Goal: Transaction & Acquisition: Purchase product/service

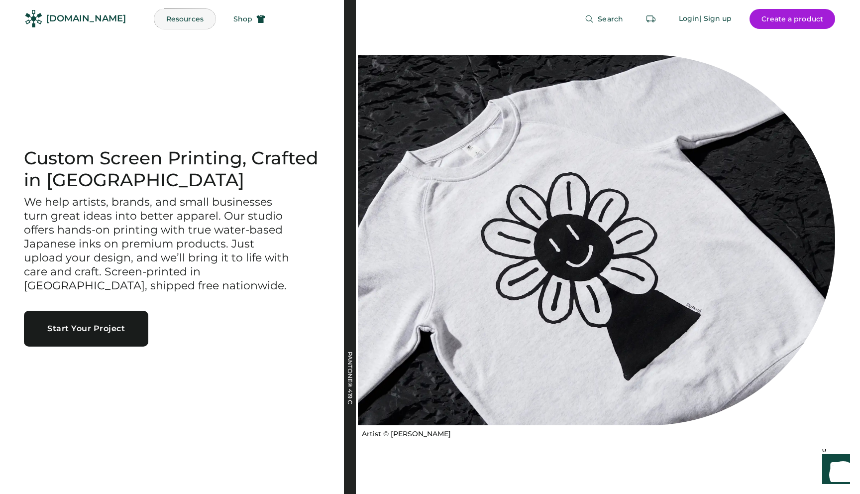
click at [167, 14] on button "Resources" at bounding box center [184, 19] width 61 height 20
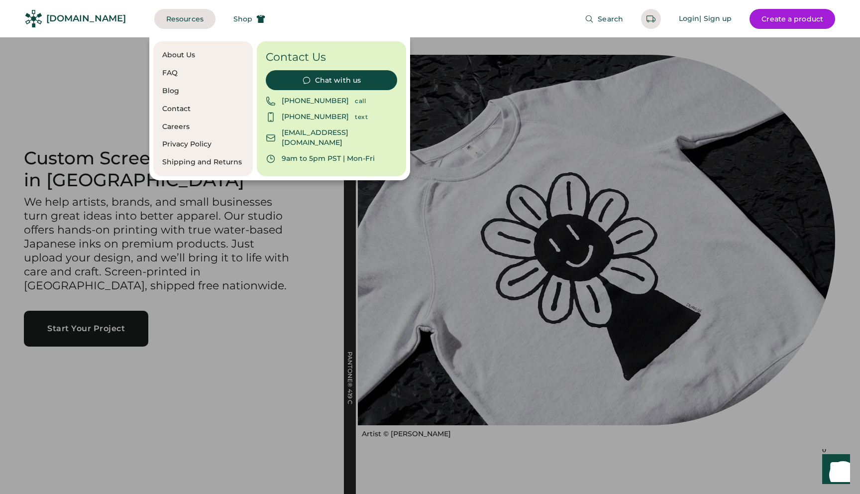
click at [165, 87] on div "Blog" at bounding box center [203, 91] width 82 height 10
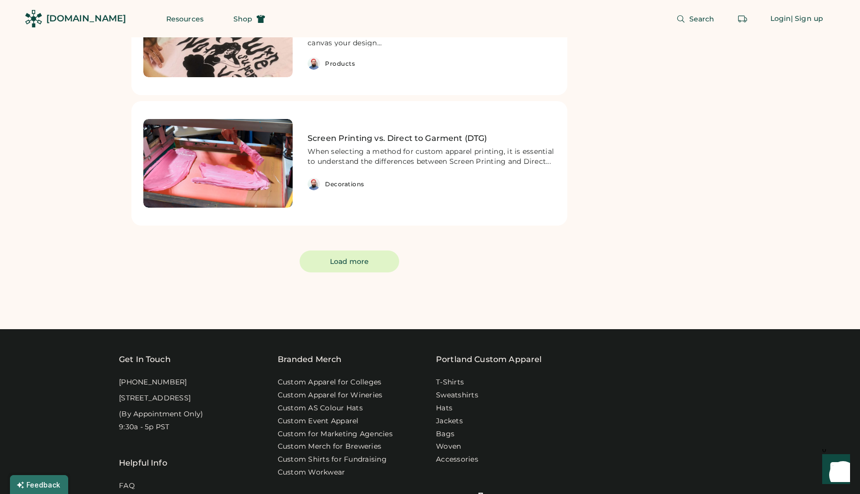
scroll to position [385, 0]
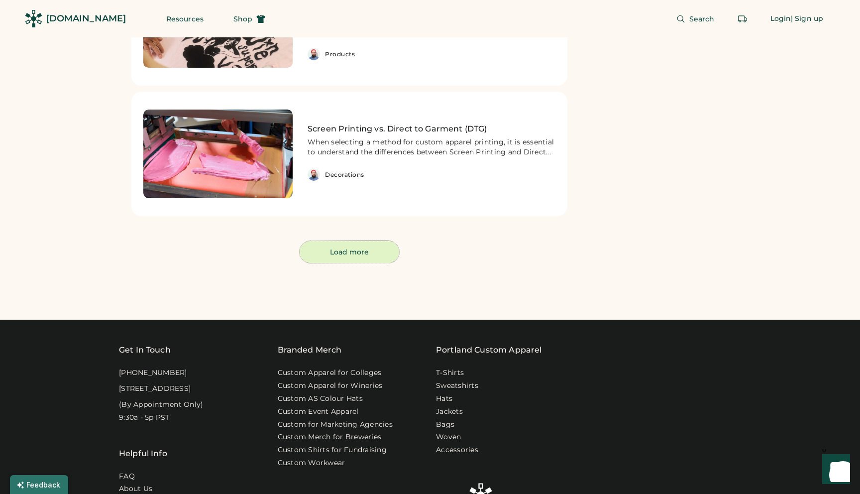
click at [348, 244] on button "Load more" at bounding box center [350, 252] width 100 height 22
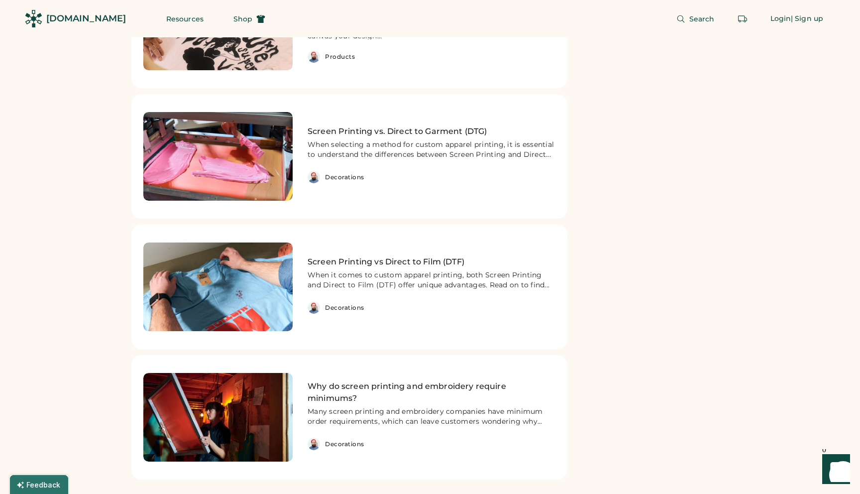
scroll to position [381, 0]
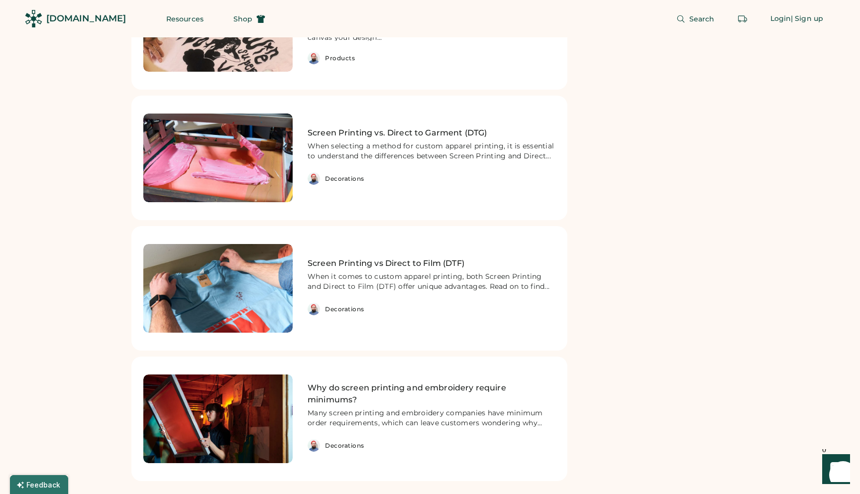
click at [611, 220] on div "Design Products News Decorations Sign up for our newsletter! It won't be boring…" at bounding box center [653, 83] width 149 height 828
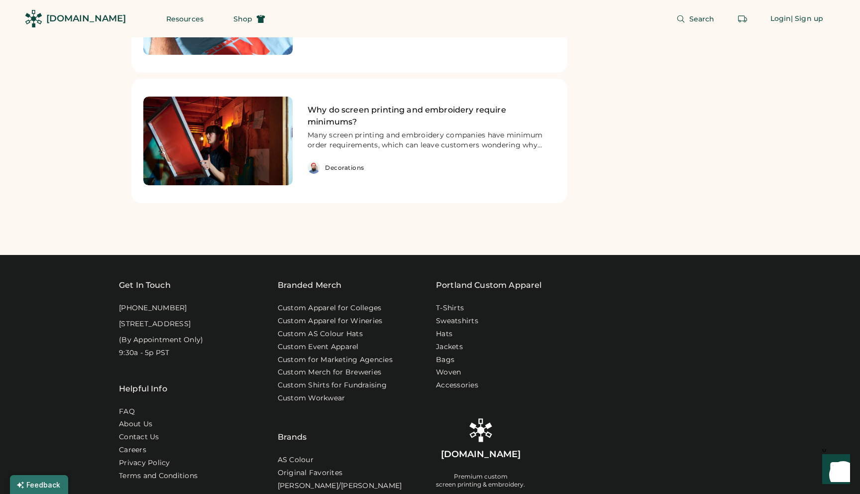
scroll to position [0, 0]
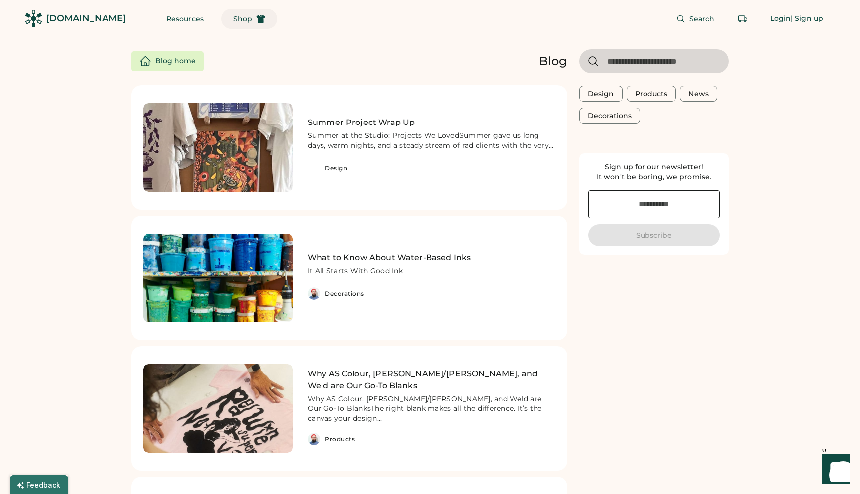
click at [231, 17] on button "Shop" at bounding box center [249, 19] width 56 height 20
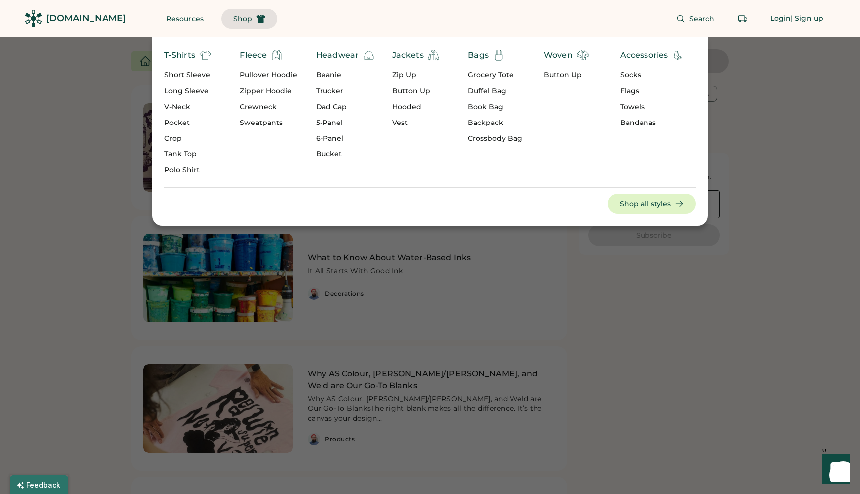
click at [323, 75] on div "Beanie" at bounding box center [345, 75] width 59 height 10
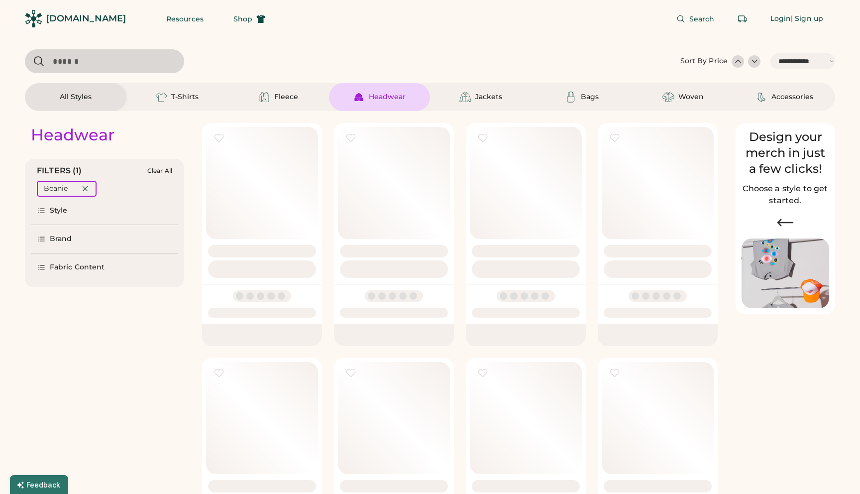
select select "*****"
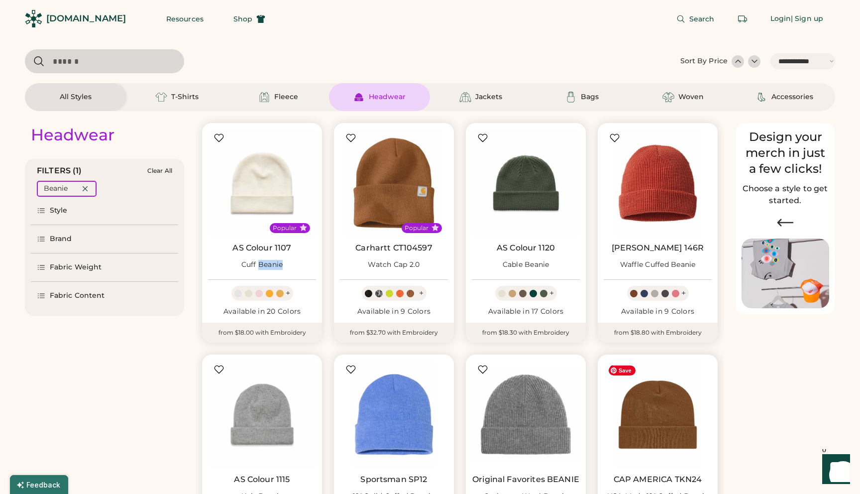
scroll to position [156, 0]
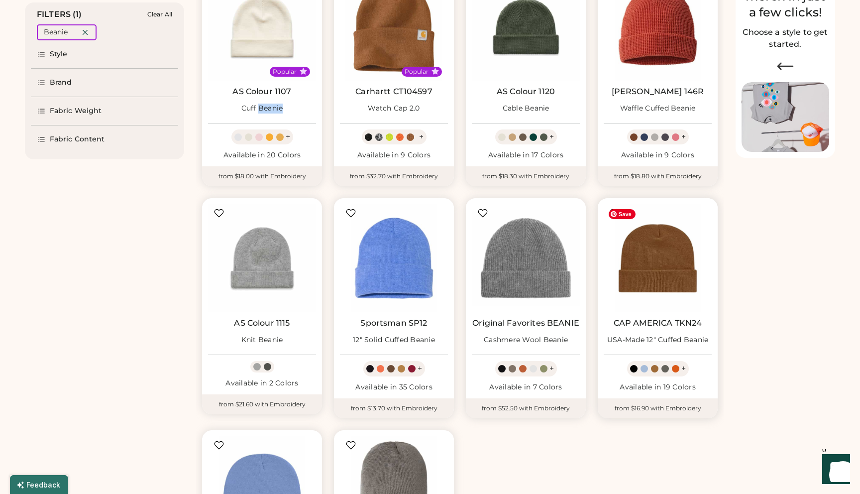
select select "*****"
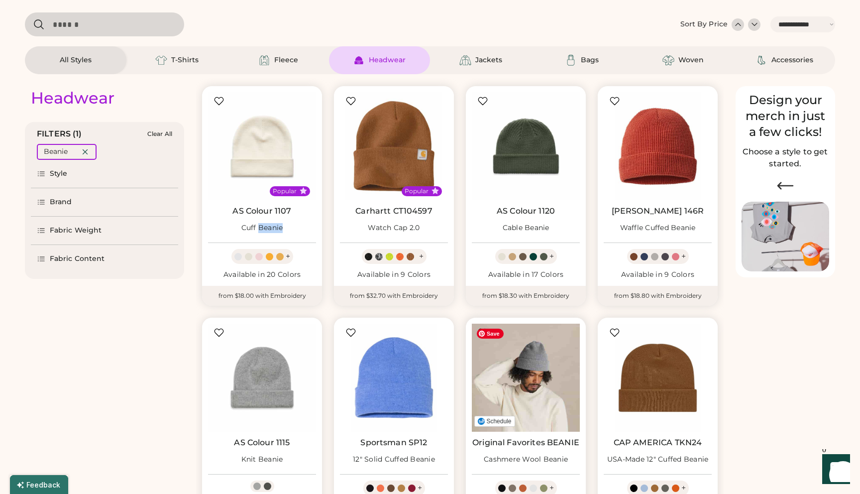
scroll to position [36, 0]
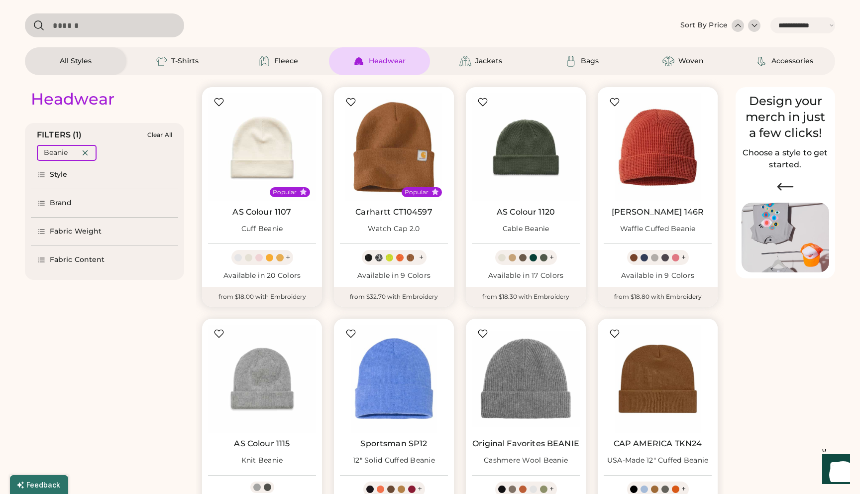
click at [251, 222] on div "Cuff Beanie" at bounding box center [262, 228] width 42 height 17
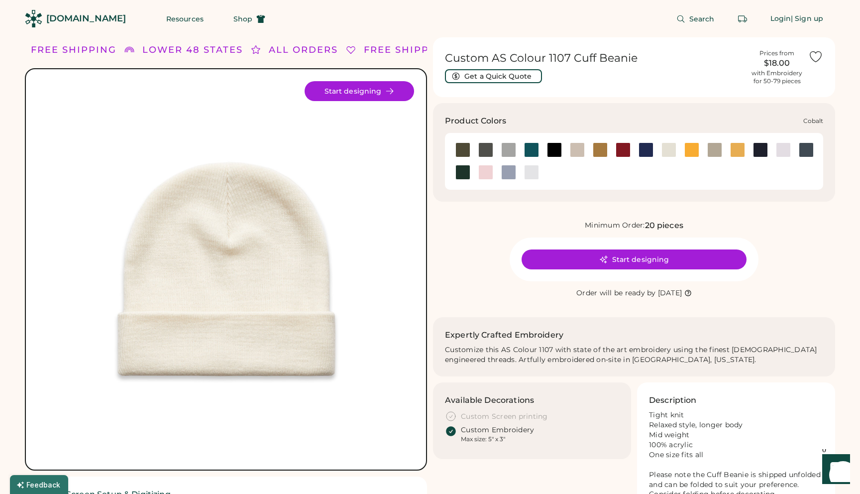
click at [641, 152] on div at bounding box center [645, 149] width 15 height 15
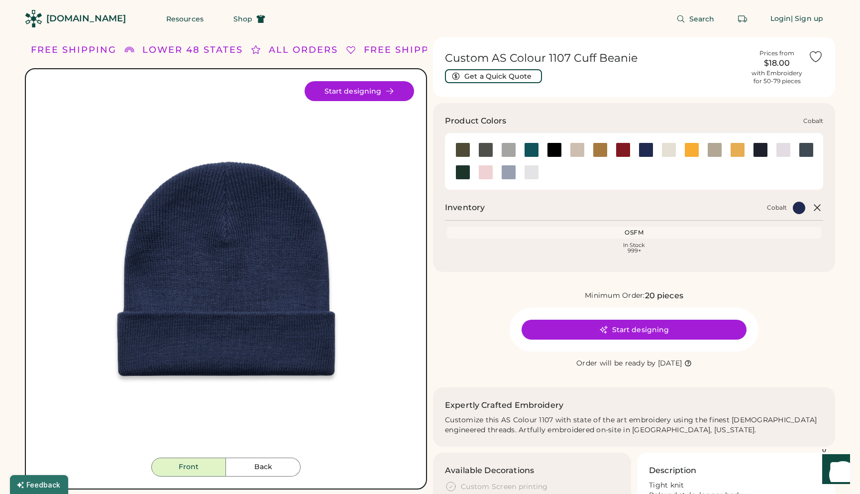
click at [646, 159] on div at bounding box center [645, 150] width 23 height 22
click at [807, 151] on div at bounding box center [806, 149] width 15 height 15
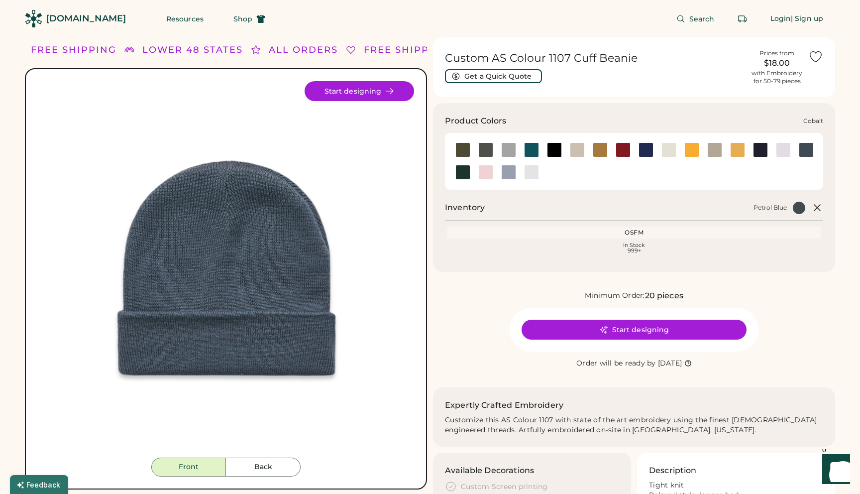
click at [645, 153] on div at bounding box center [645, 149] width 15 height 15
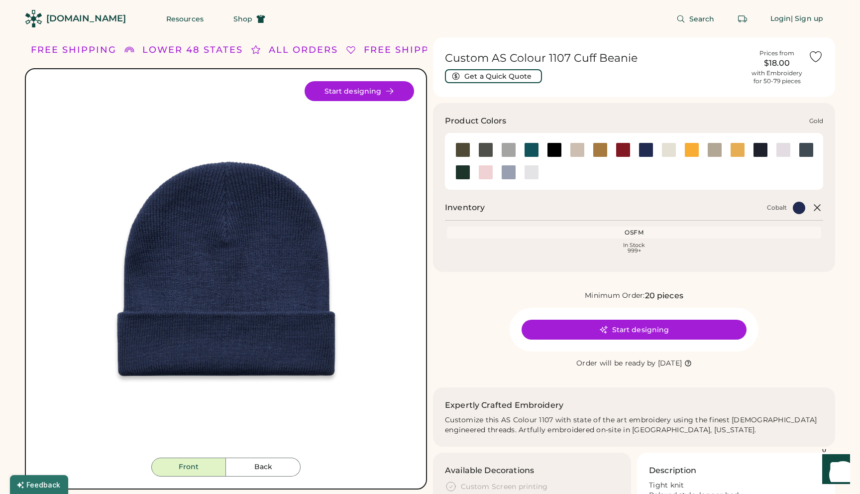
click at [761, 153] on div at bounding box center [760, 149] width 15 height 15
click at [803, 152] on div at bounding box center [806, 149] width 15 height 15
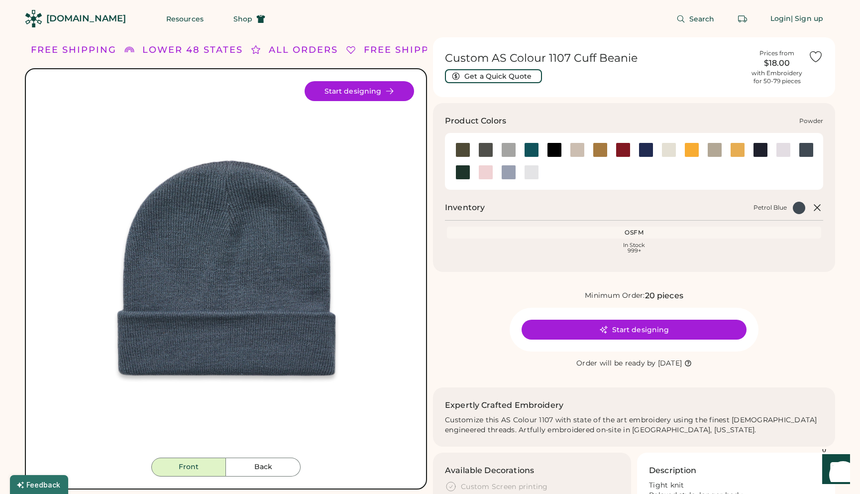
click at [510, 175] on div at bounding box center [508, 172] width 15 height 15
click at [458, 175] on div at bounding box center [462, 172] width 15 height 15
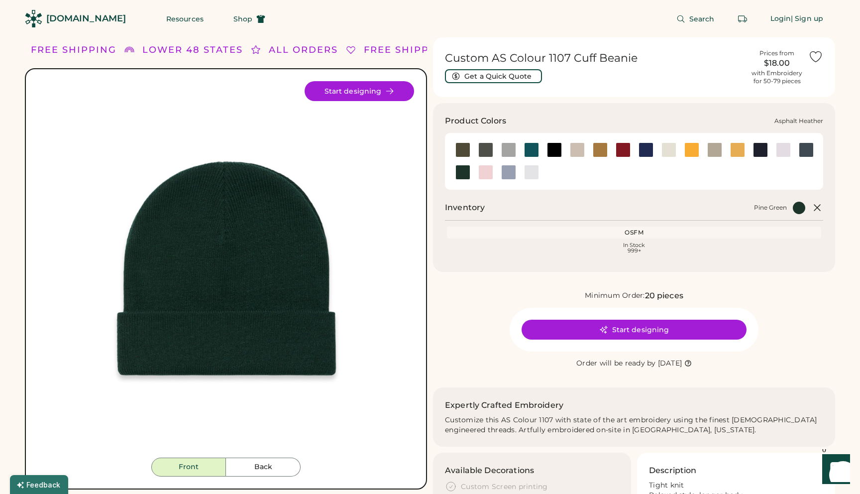
click at [486, 151] on div at bounding box center [485, 149] width 15 height 15
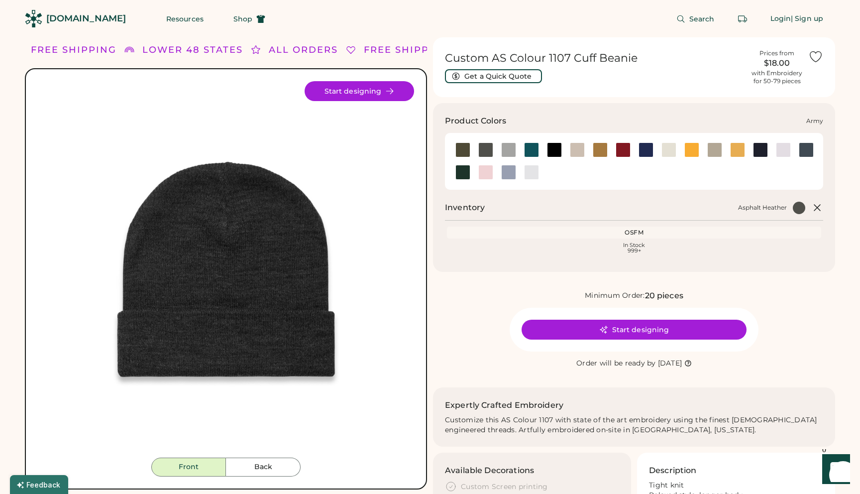
click at [458, 150] on div at bounding box center [462, 149] width 15 height 15
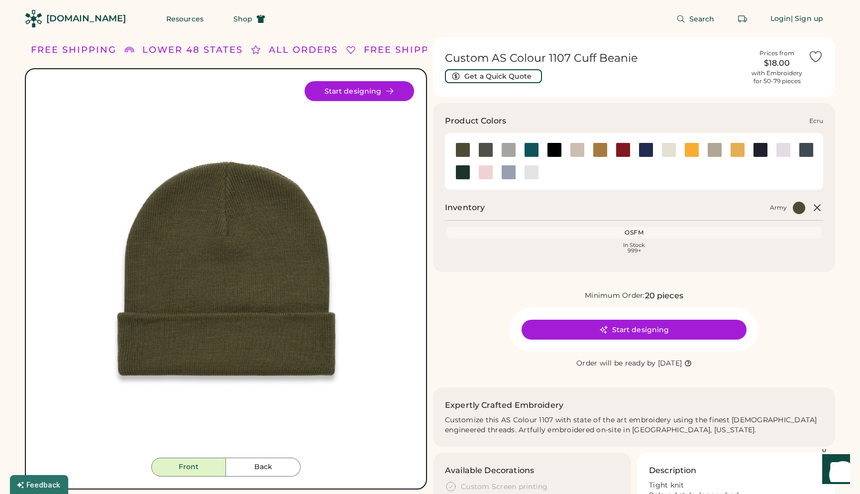
click at [667, 154] on div at bounding box center [668, 149] width 15 height 15
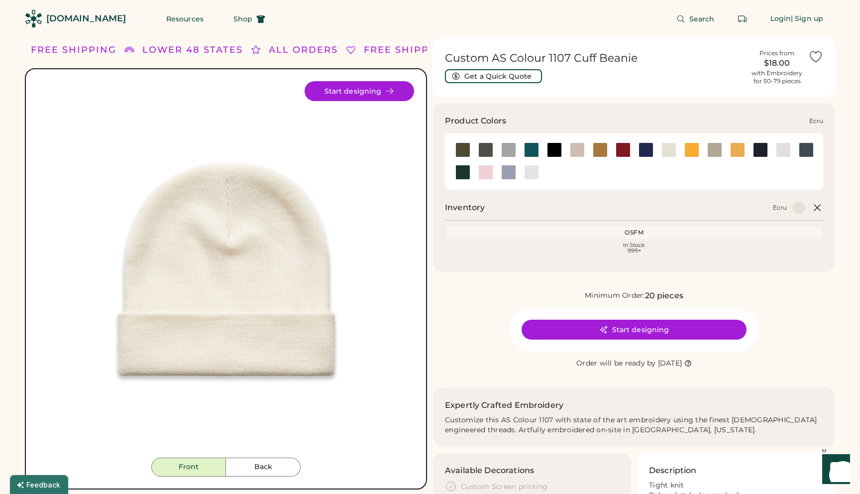
click at [644, 152] on div at bounding box center [645, 149] width 15 height 15
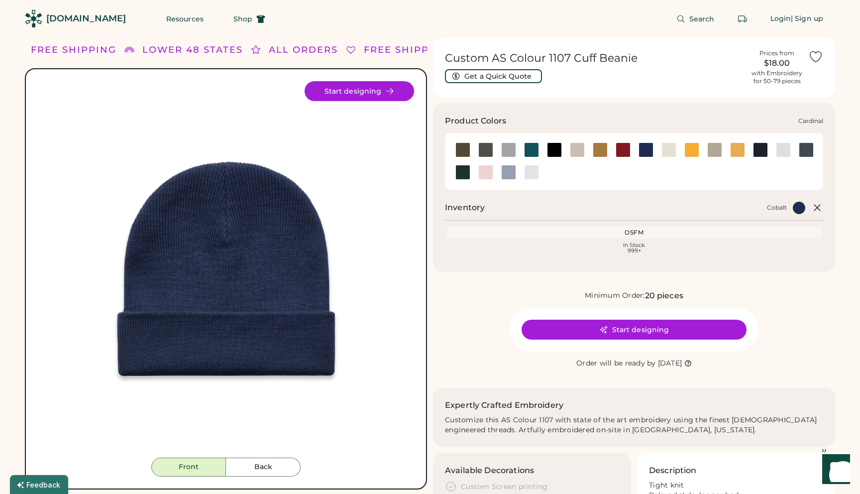
click at [622, 154] on div at bounding box center [622, 149] width 15 height 15
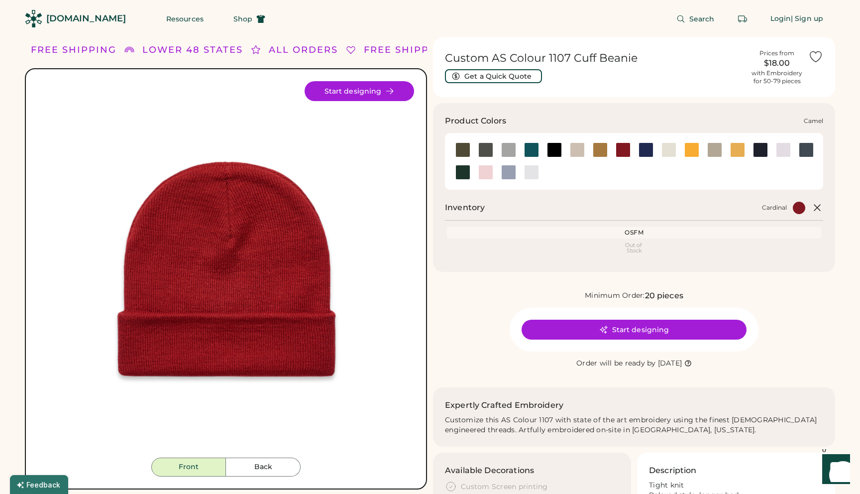
click at [599, 151] on div at bounding box center [600, 149] width 15 height 15
click at [577, 151] on div at bounding box center [577, 149] width 15 height 15
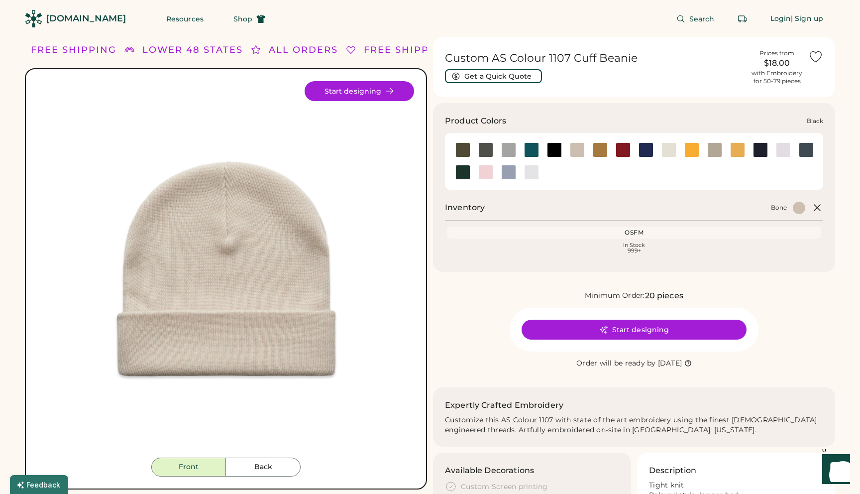
click at [550, 150] on div at bounding box center [554, 149] width 15 height 15
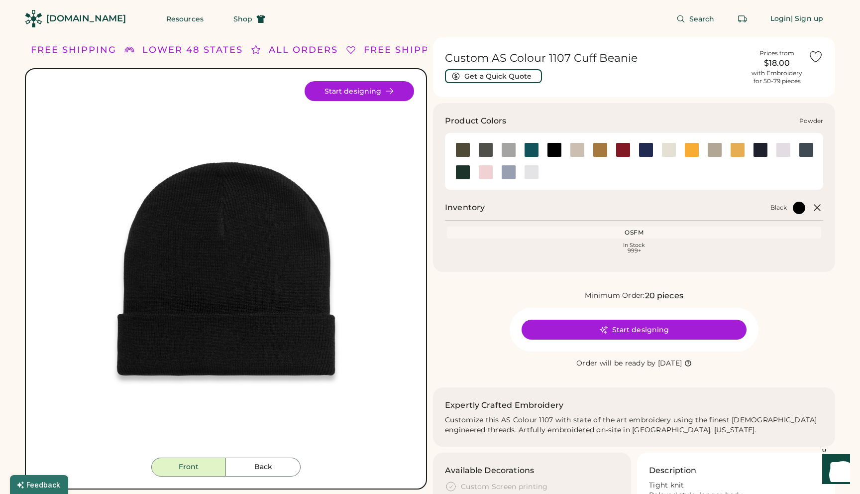
click at [510, 175] on div at bounding box center [508, 172] width 15 height 15
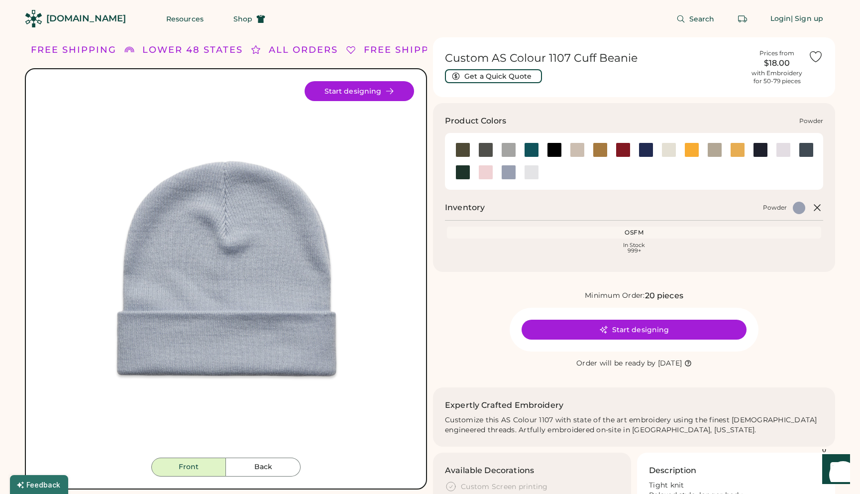
click at [508, 175] on div at bounding box center [508, 172] width 15 height 15
click at [781, 150] on div at bounding box center [783, 149] width 15 height 15
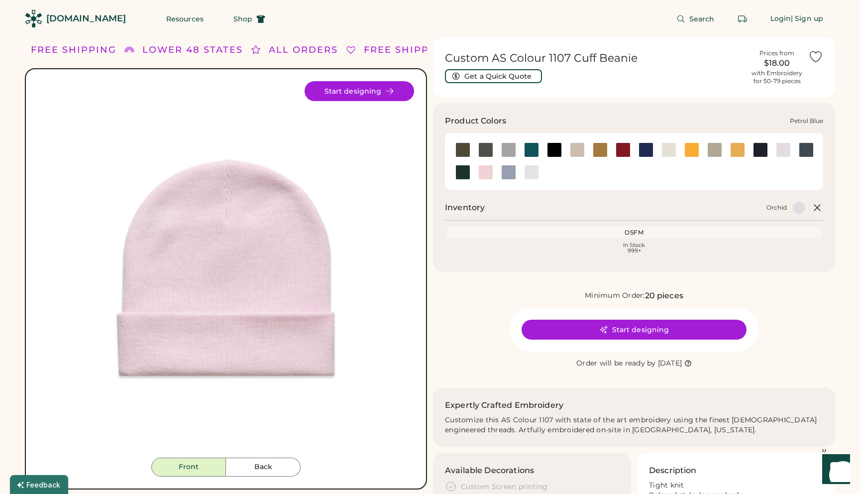
click at [805, 158] on div at bounding box center [805, 150] width 23 height 22
click at [806, 155] on div at bounding box center [806, 149] width 15 height 15
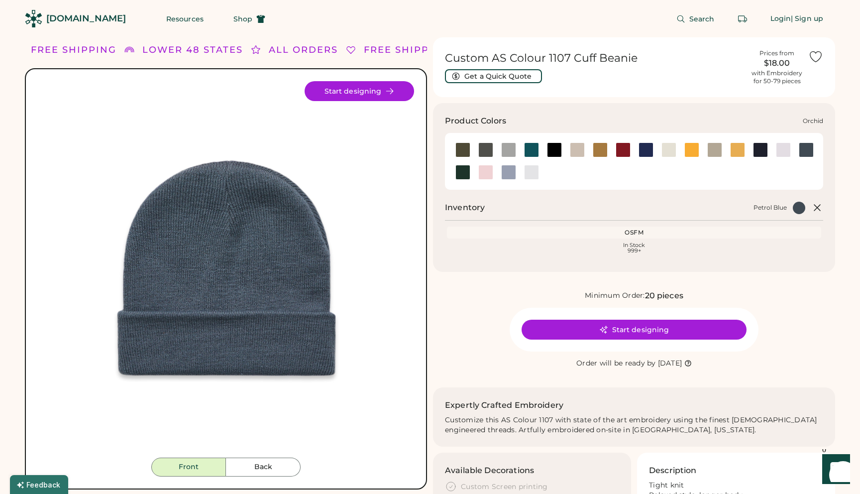
click at [782, 154] on div at bounding box center [783, 149] width 15 height 15
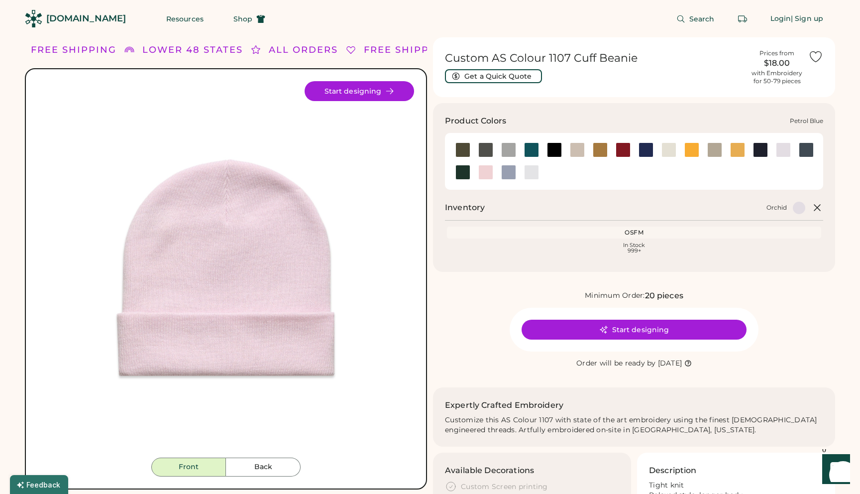
click at [803, 154] on div at bounding box center [806, 149] width 15 height 15
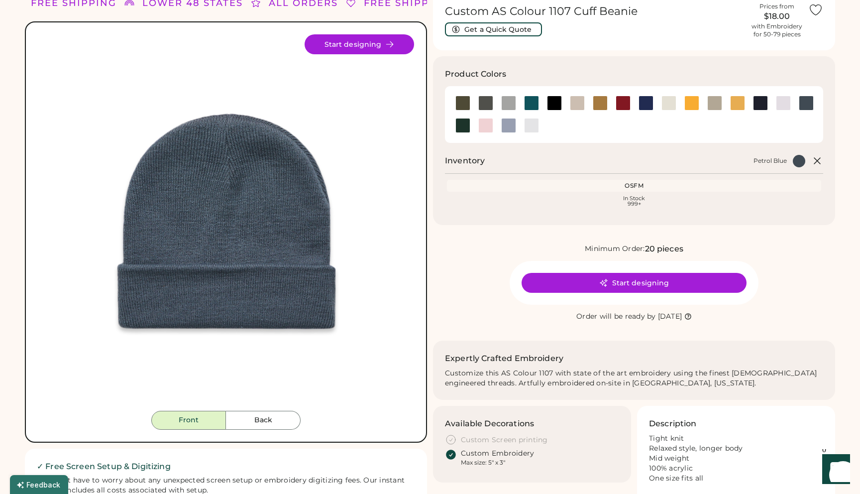
scroll to position [48, 0]
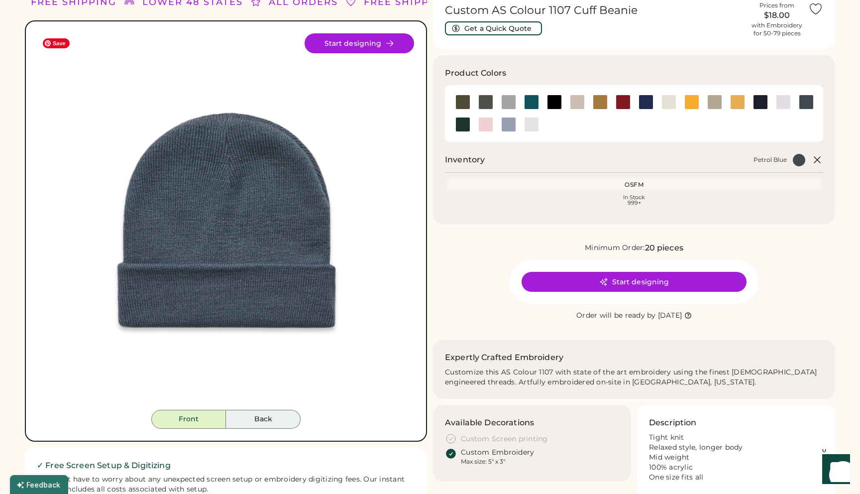
click at [264, 414] on button "Back" at bounding box center [263, 418] width 75 height 19
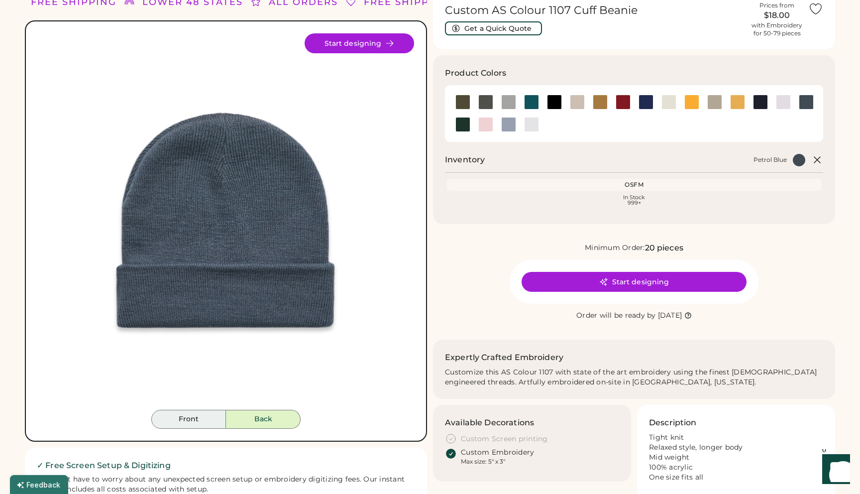
click at [203, 420] on button "Front" at bounding box center [188, 418] width 75 height 19
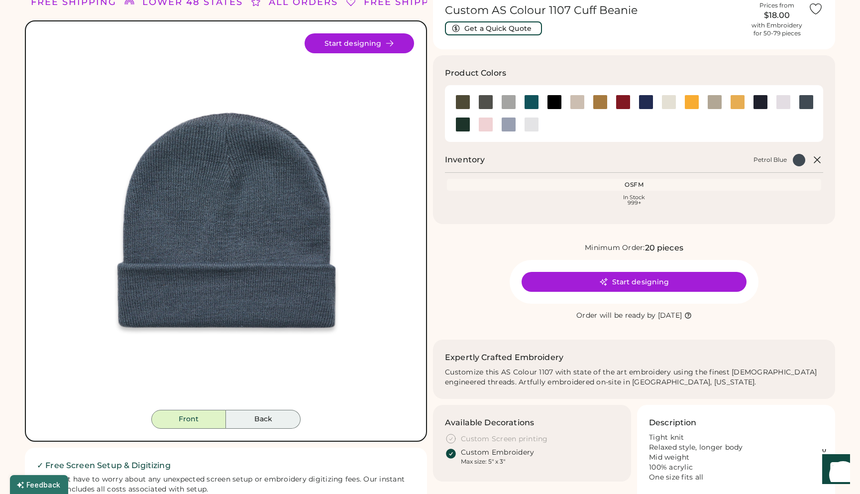
click at [265, 419] on button "Back" at bounding box center [263, 418] width 75 height 19
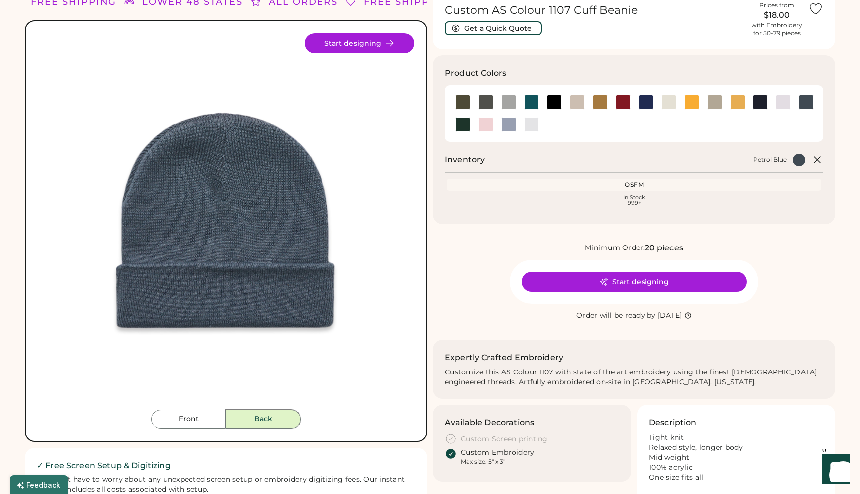
click at [510, 243] on div "Minimum Order: 20 pieces" at bounding box center [634, 248] width 402 height 12
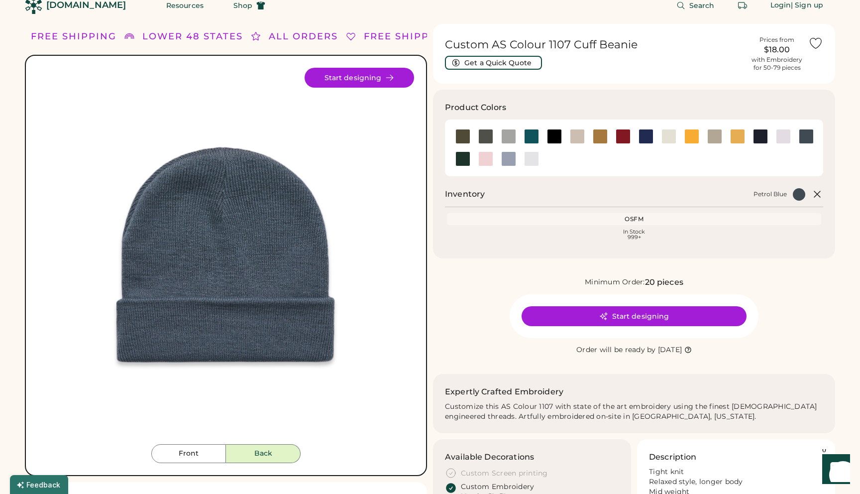
scroll to position [0, 0]
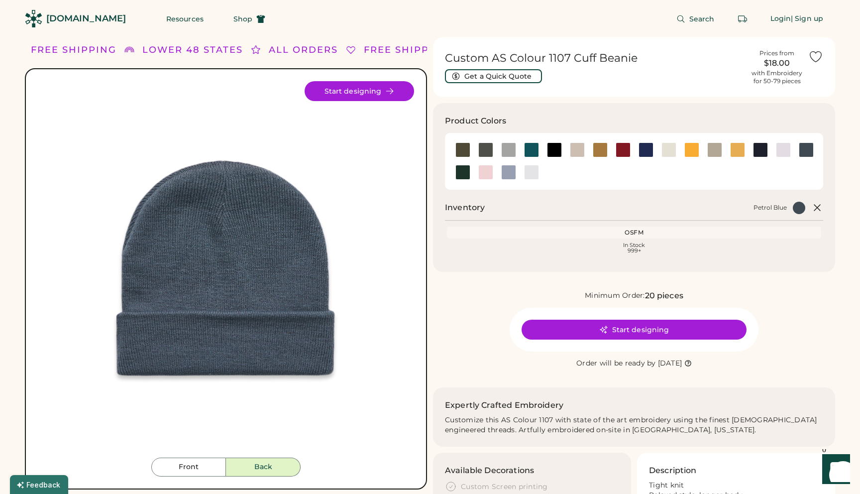
click at [558, 148] on div at bounding box center [554, 149] width 15 height 15
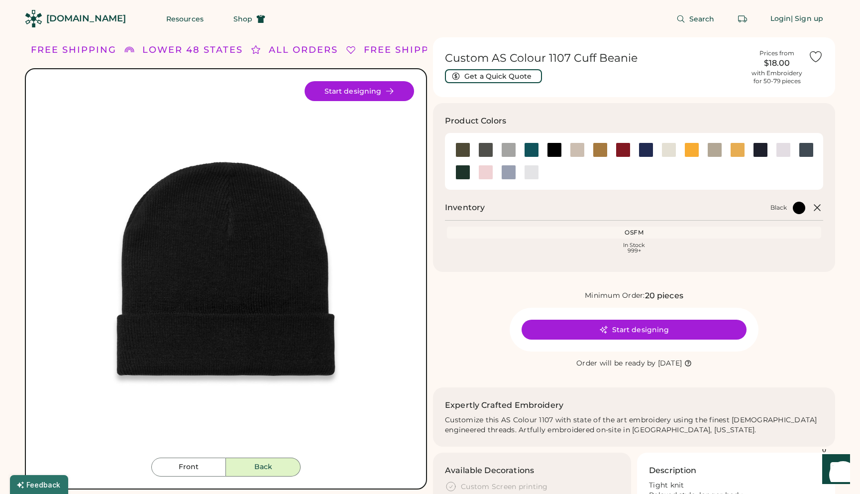
click at [602, 22] on div "Search Login | Sign up" at bounding box center [556, 18] width 558 height 37
click at [461, 176] on div at bounding box center [462, 172] width 15 height 15
click at [461, 174] on div at bounding box center [462, 172] width 15 height 15
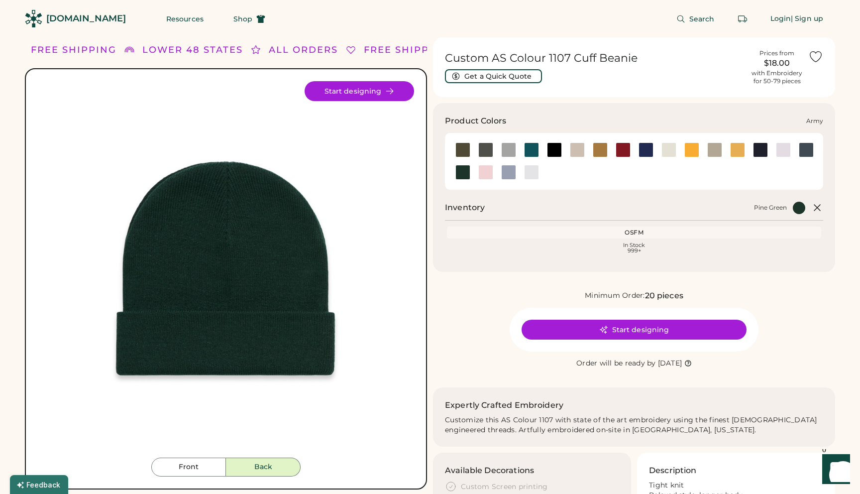
click at [466, 145] on div at bounding box center [462, 149] width 15 height 15
click at [487, 149] on div at bounding box center [485, 149] width 15 height 15
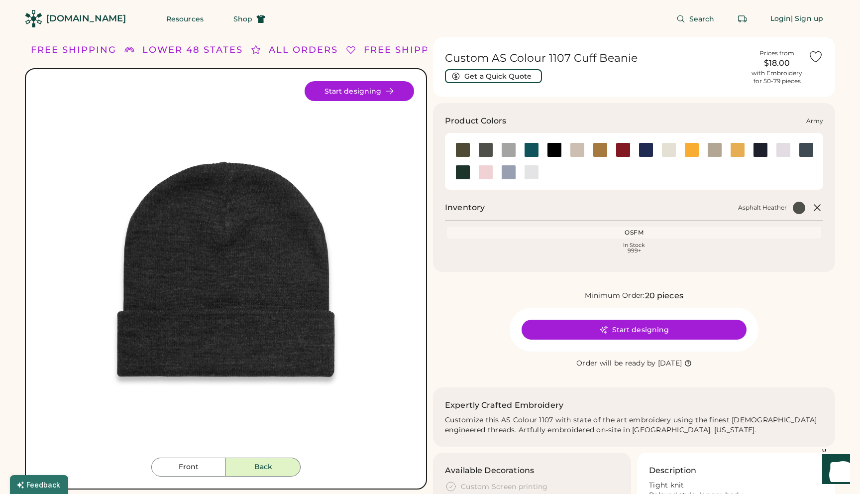
click at [463, 150] on div at bounding box center [462, 149] width 15 height 15
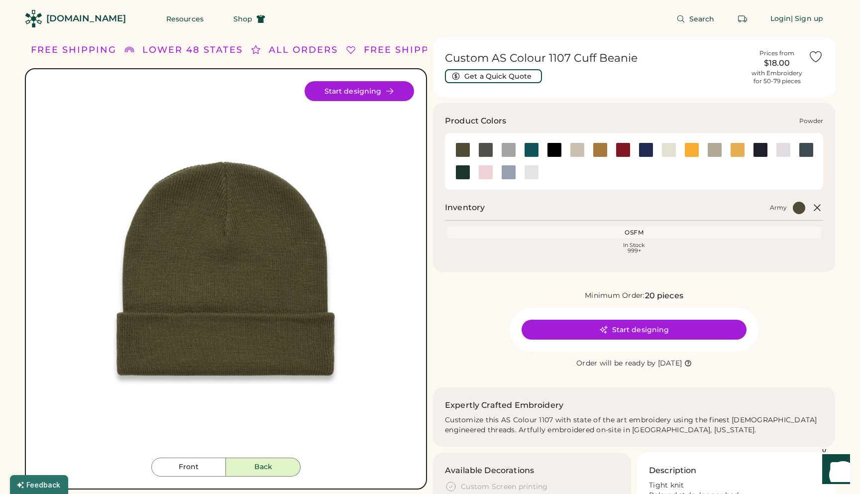
click at [501, 172] on div at bounding box center [508, 172] width 15 height 15
click at [534, 150] on div at bounding box center [531, 149] width 15 height 15
click at [596, 149] on div at bounding box center [600, 149] width 15 height 15
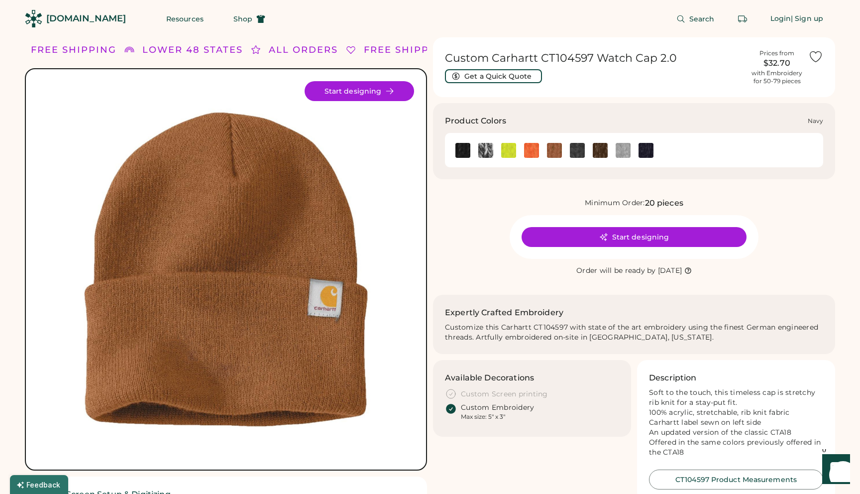
click at [639, 146] on img at bounding box center [645, 150] width 15 height 15
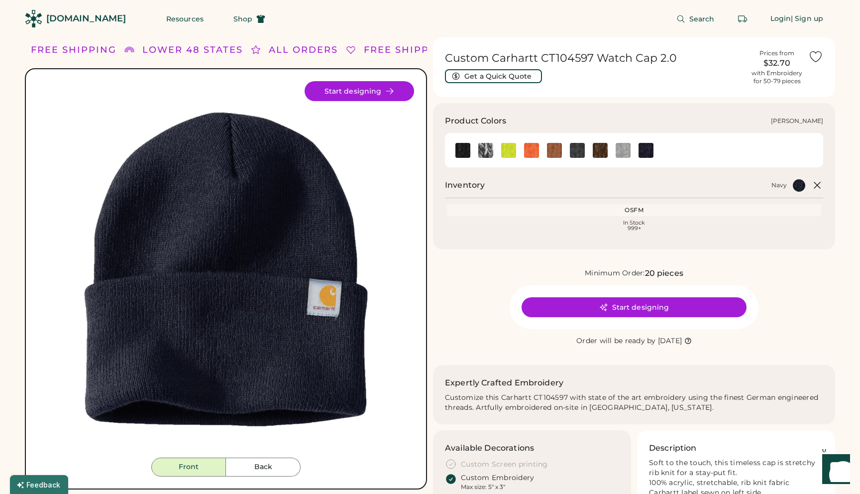
click at [629, 148] on img at bounding box center [622, 150] width 15 height 15
click at [610, 148] on div at bounding box center [599, 149] width 23 height 15
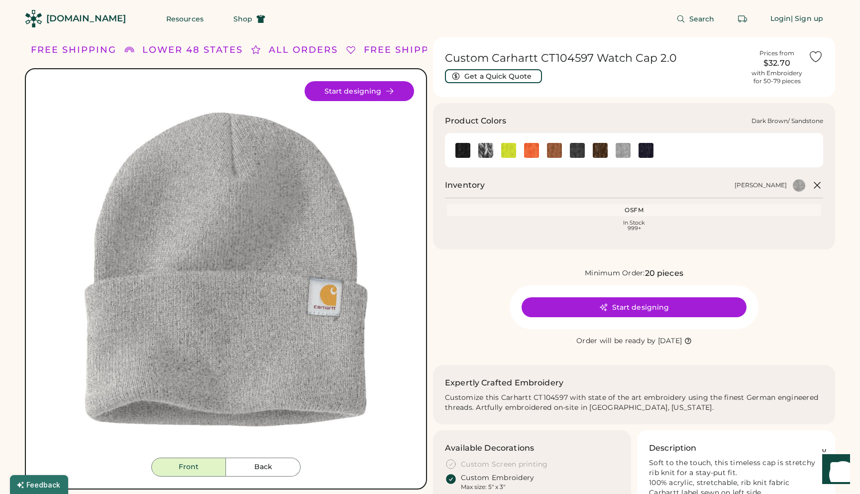
click at [593, 153] on img at bounding box center [600, 150] width 15 height 15
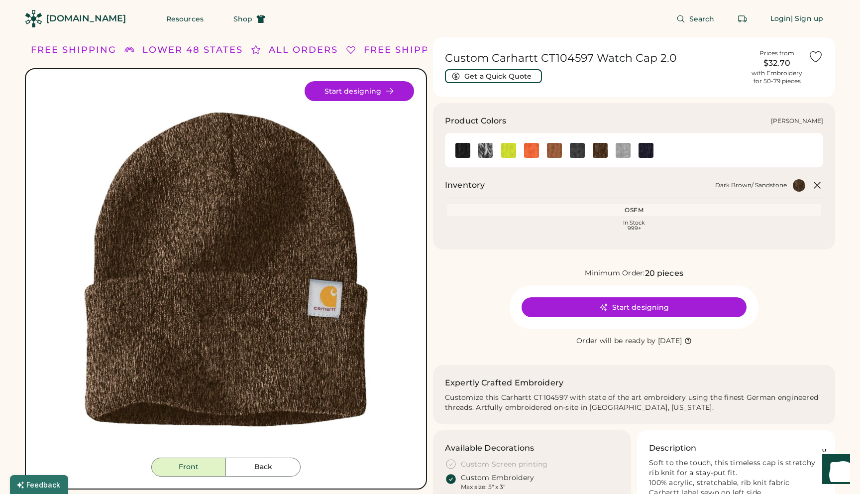
click at [557, 153] on img at bounding box center [554, 150] width 15 height 15
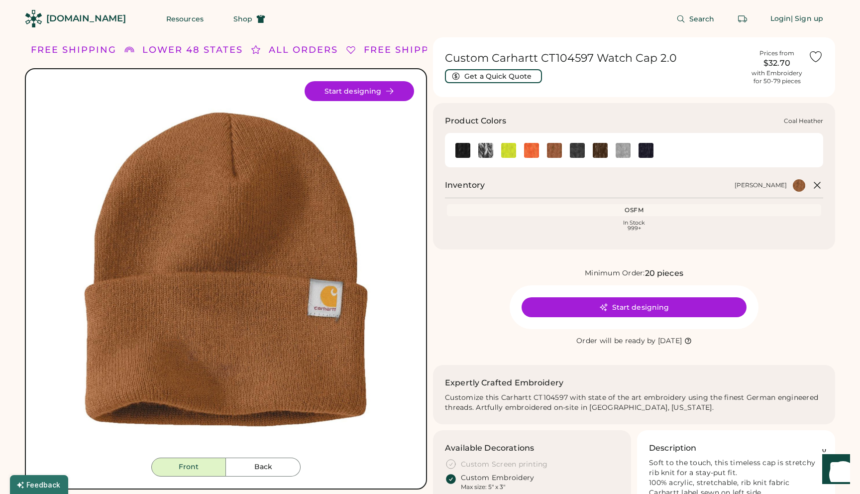
click at [574, 151] on img at bounding box center [577, 150] width 15 height 15
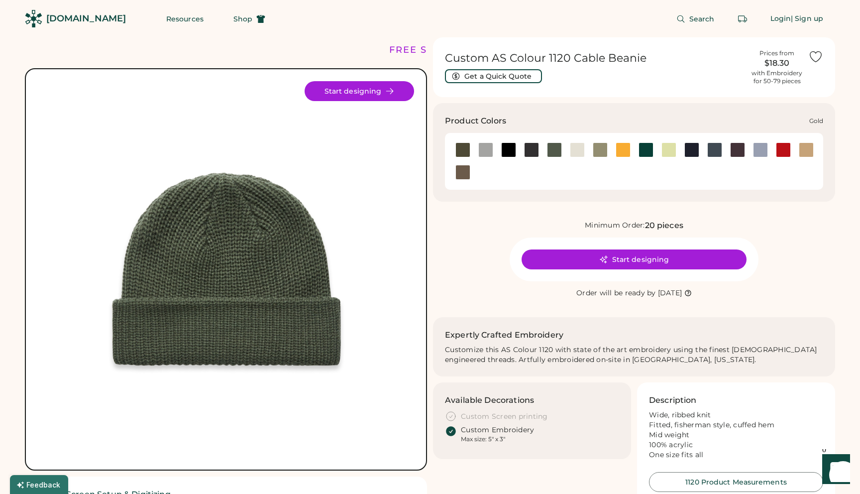
click at [688, 157] on div at bounding box center [691, 150] width 23 height 22
click at [690, 151] on div at bounding box center [691, 149] width 15 height 15
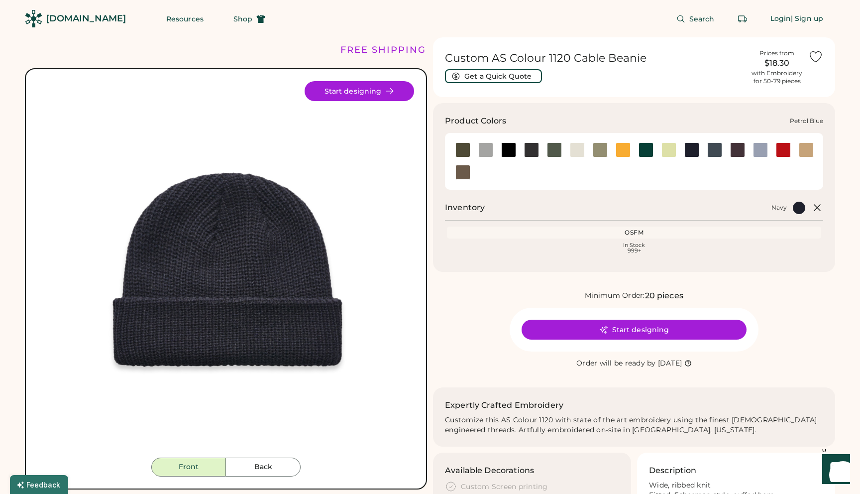
click at [715, 153] on div at bounding box center [714, 149] width 15 height 15
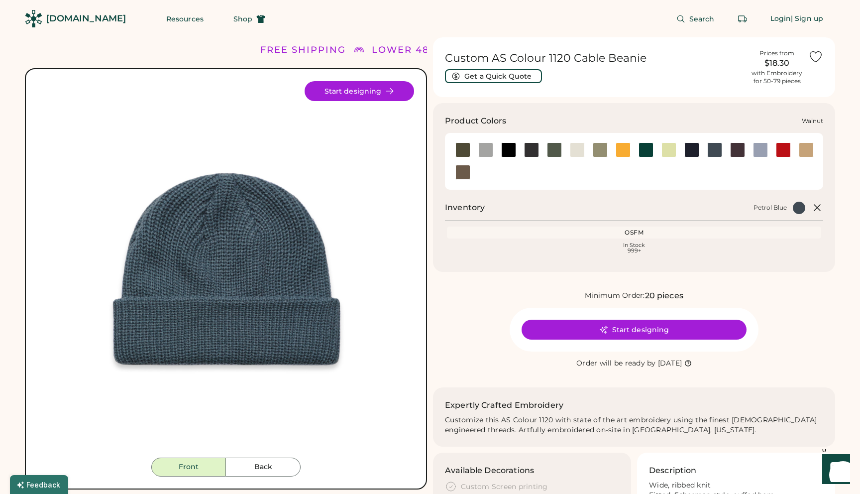
click at [463, 174] on div at bounding box center [462, 172] width 15 height 15
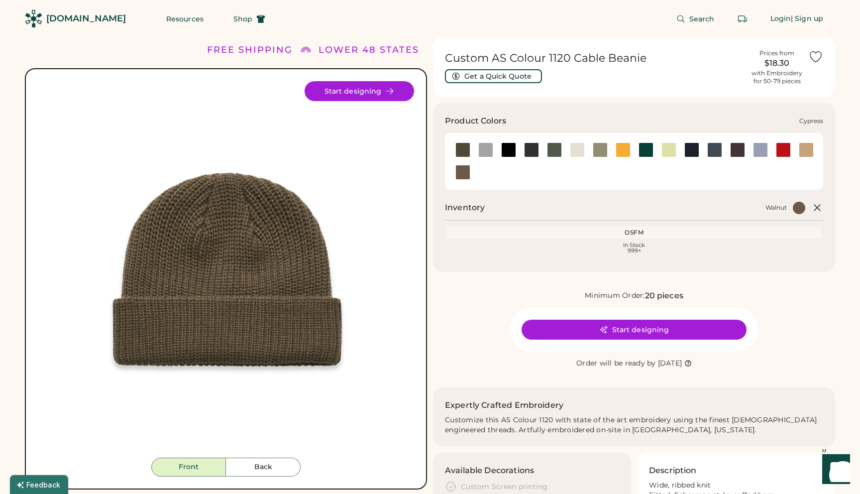
click at [557, 153] on div at bounding box center [554, 149] width 15 height 15
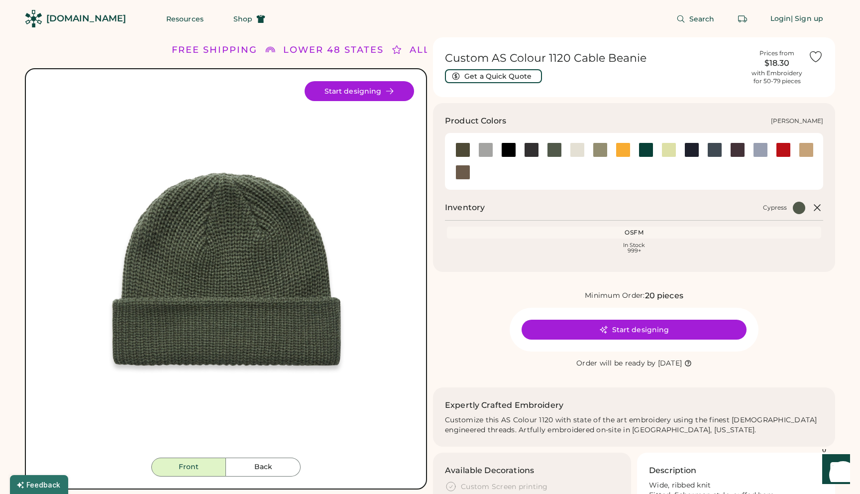
click at [645, 149] on div at bounding box center [645, 149] width 15 height 15
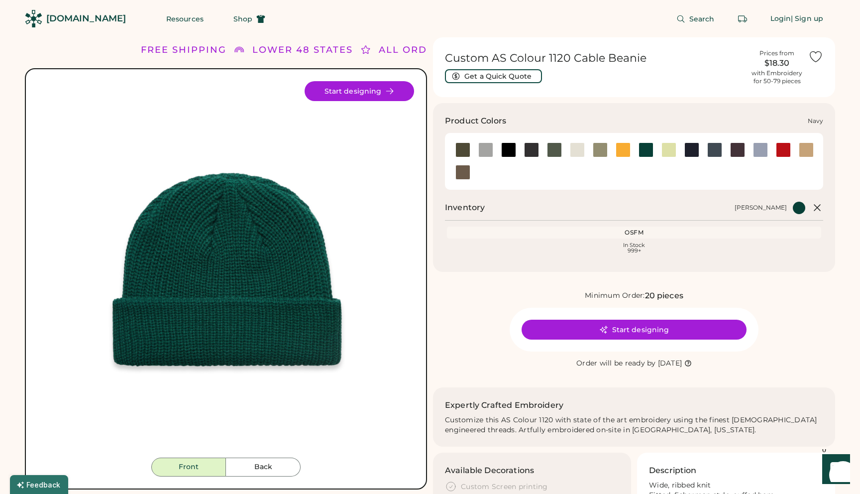
click at [692, 152] on div at bounding box center [691, 149] width 15 height 15
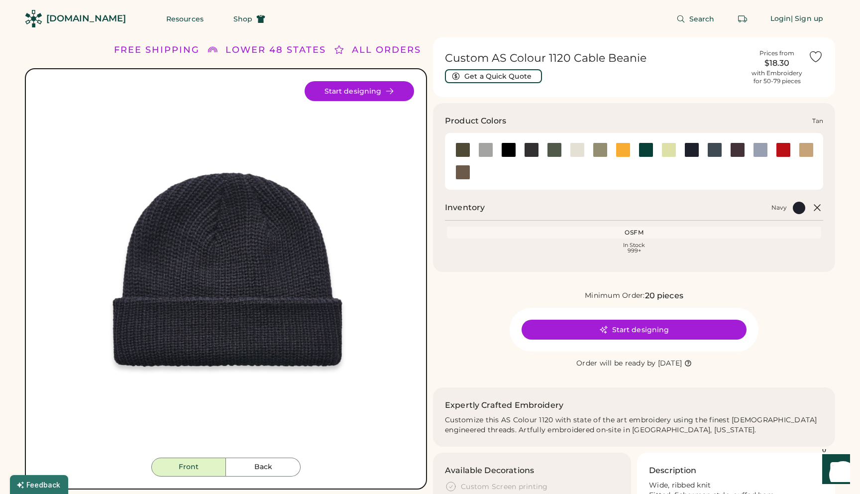
click at [811, 151] on div at bounding box center [806, 149] width 15 height 15
click at [736, 154] on div at bounding box center [737, 149] width 15 height 15
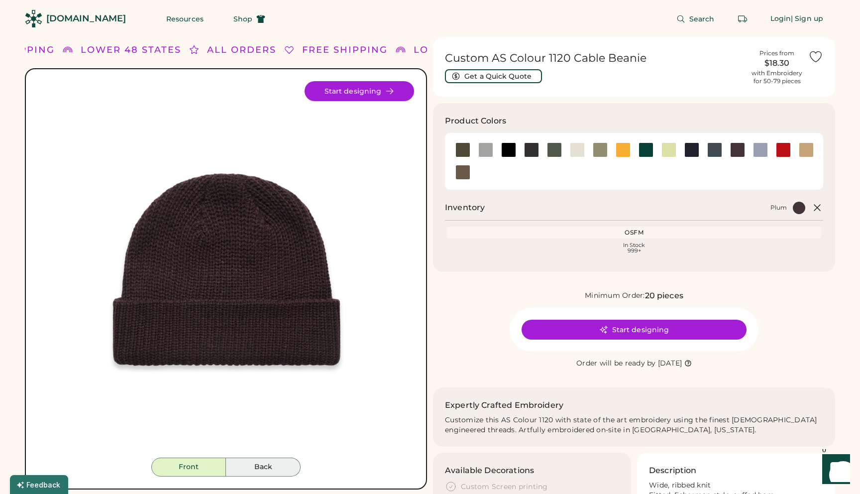
click at [247, 465] on button "Back" at bounding box center [263, 466] width 75 height 19
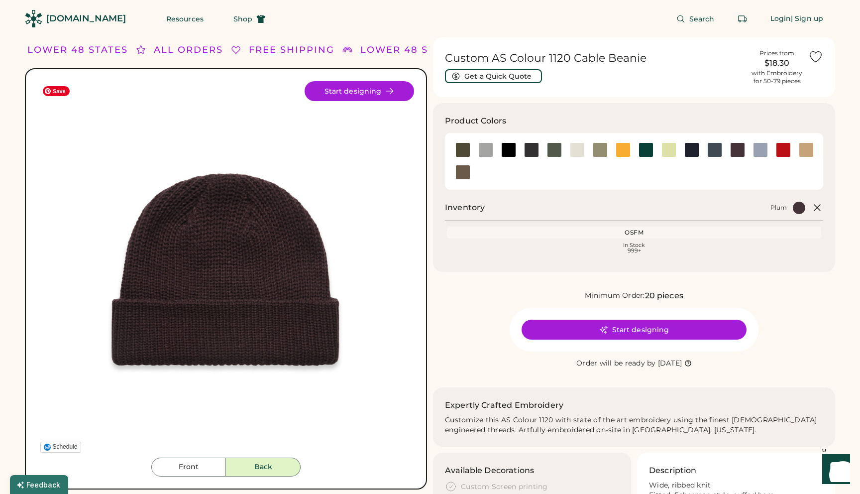
click at [196, 462] on button "Front" at bounding box center [188, 466] width 75 height 19
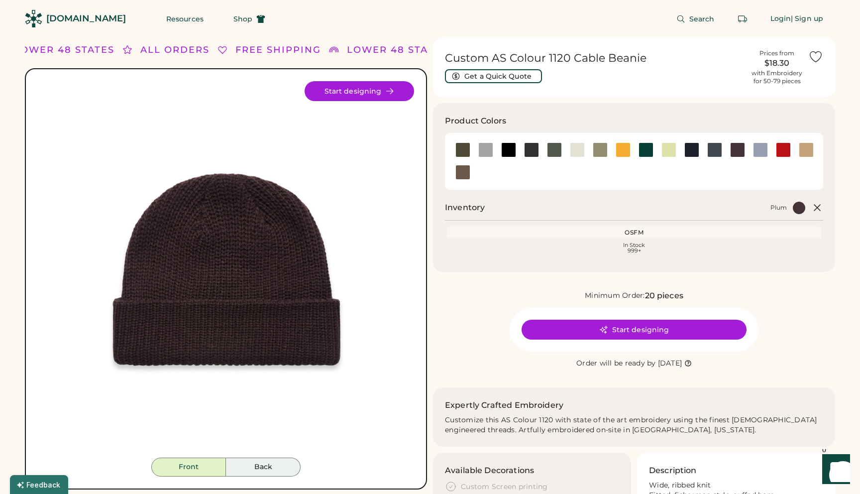
click at [246, 469] on button "Back" at bounding box center [263, 466] width 75 height 19
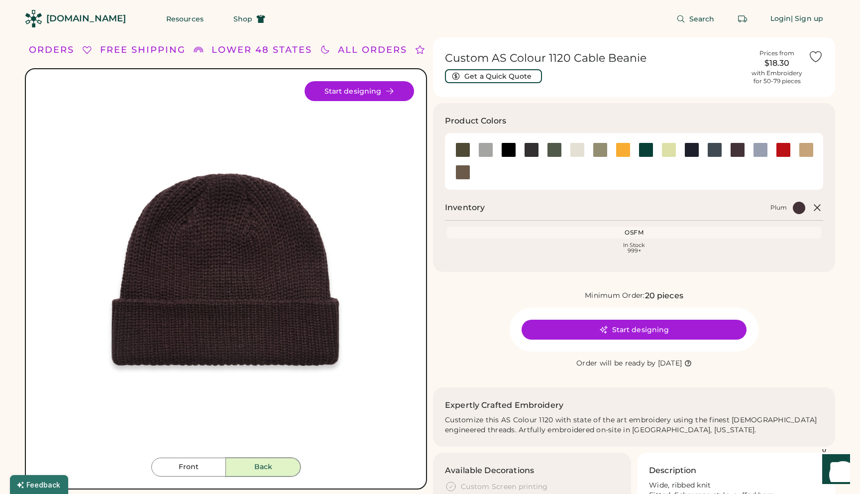
click at [76, 22] on div "[DOMAIN_NAME]" at bounding box center [86, 18] width 80 height 12
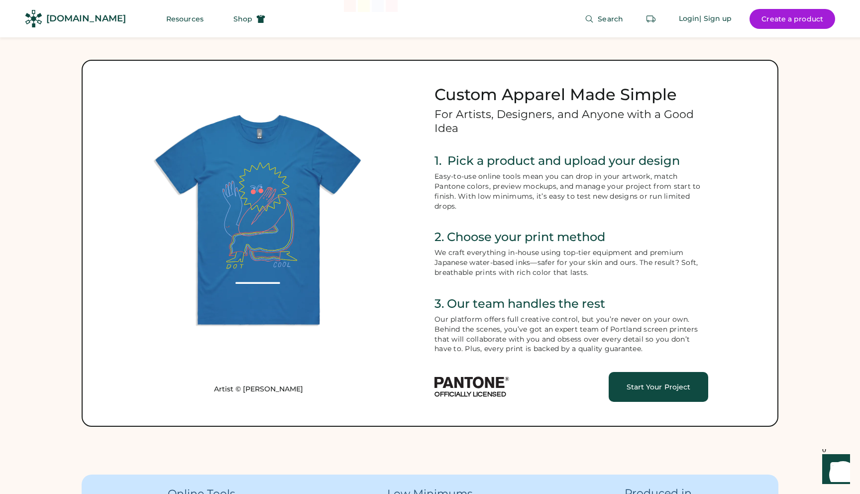
scroll to position [484, 0]
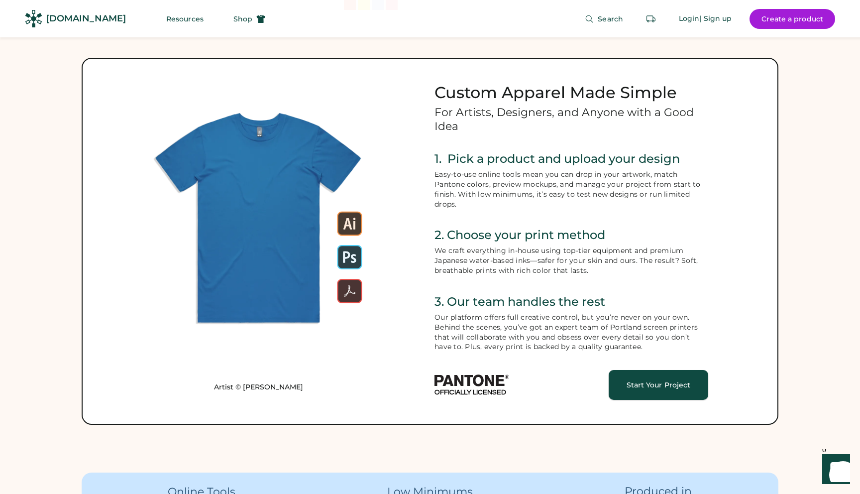
click at [665, 387] on div "Start Your Project" at bounding box center [658, 384] width 76 height 7
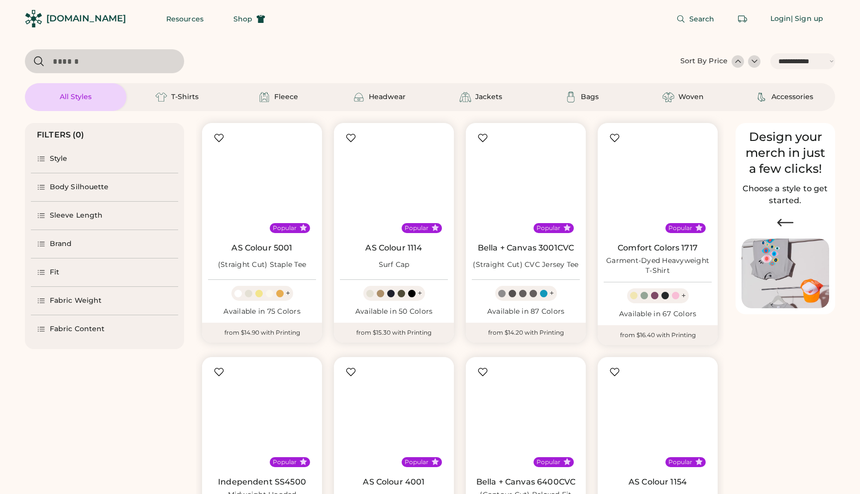
select select "*****"
select select "*"
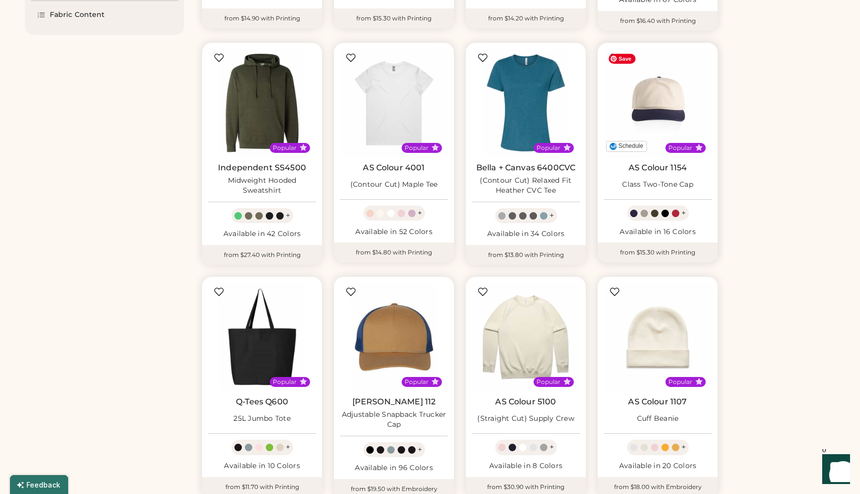
select select "*****"
select select "*"
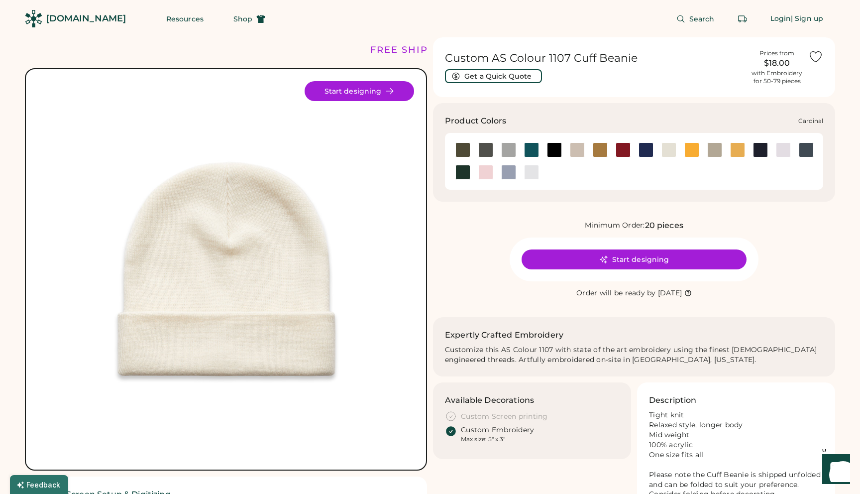
click at [623, 154] on div at bounding box center [622, 149] width 15 height 15
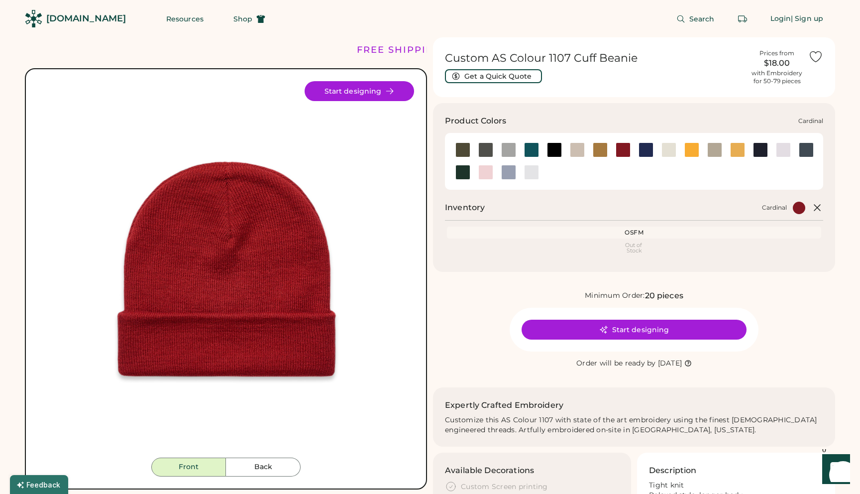
click at [657, 152] on div at bounding box center [668, 149] width 23 height 15
click at [644, 151] on div at bounding box center [645, 149] width 15 height 15
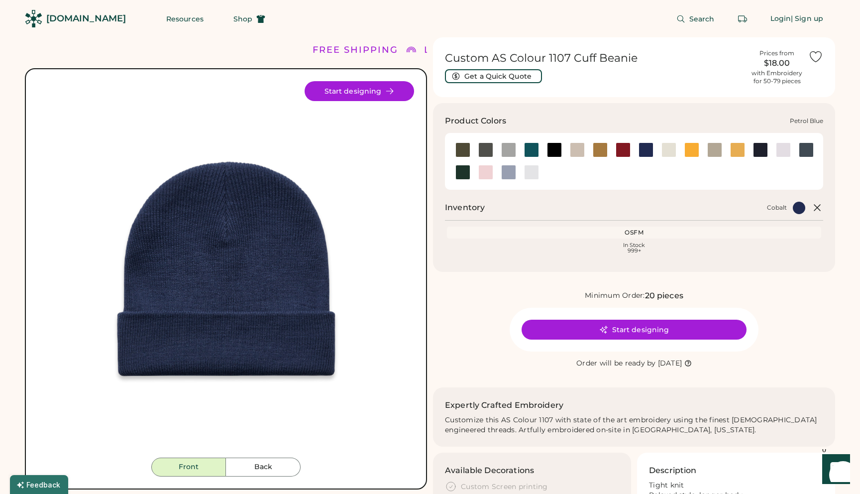
click at [810, 150] on div at bounding box center [806, 149] width 15 height 15
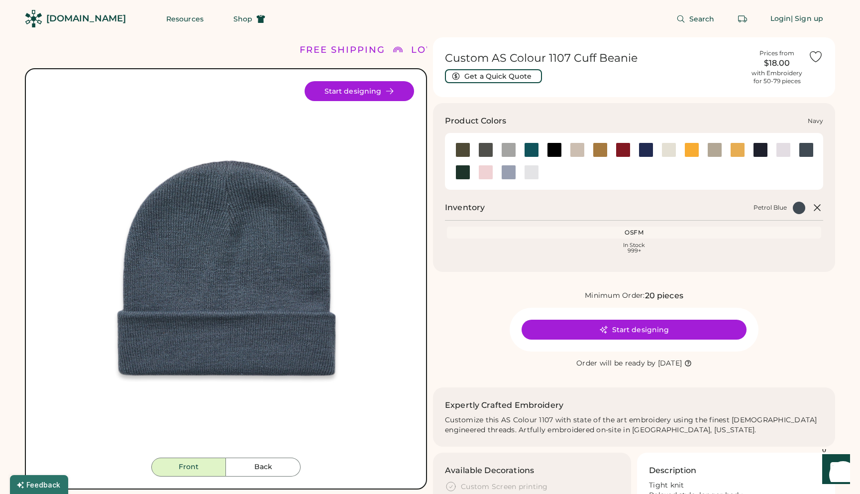
click at [756, 151] on div at bounding box center [760, 149] width 15 height 15
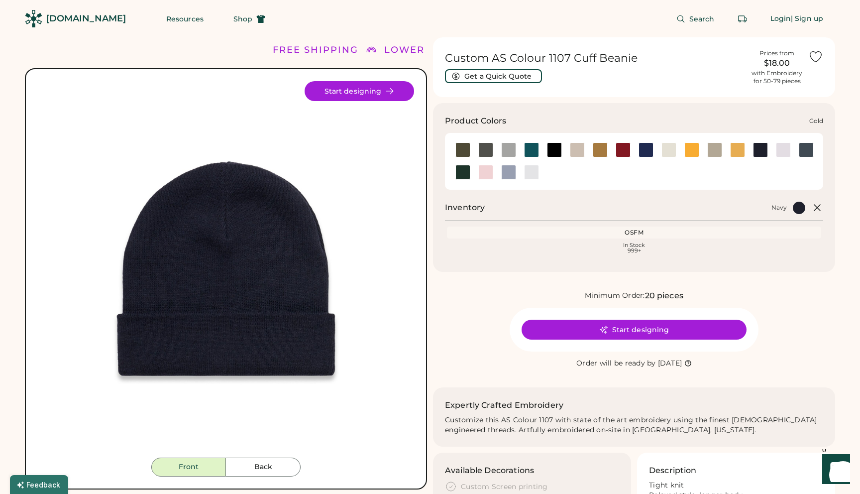
click at [646, 158] on div at bounding box center [645, 150] width 23 height 22
click at [646, 155] on div at bounding box center [645, 149] width 15 height 15
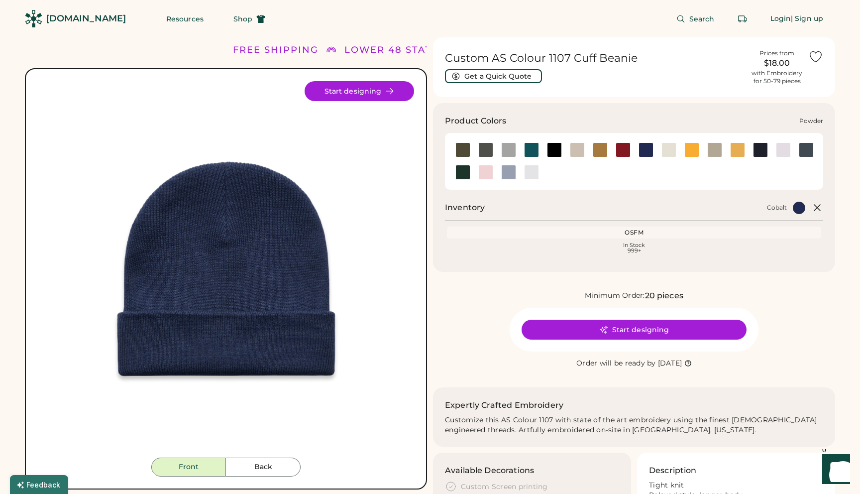
click at [509, 173] on div at bounding box center [508, 172] width 15 height 15
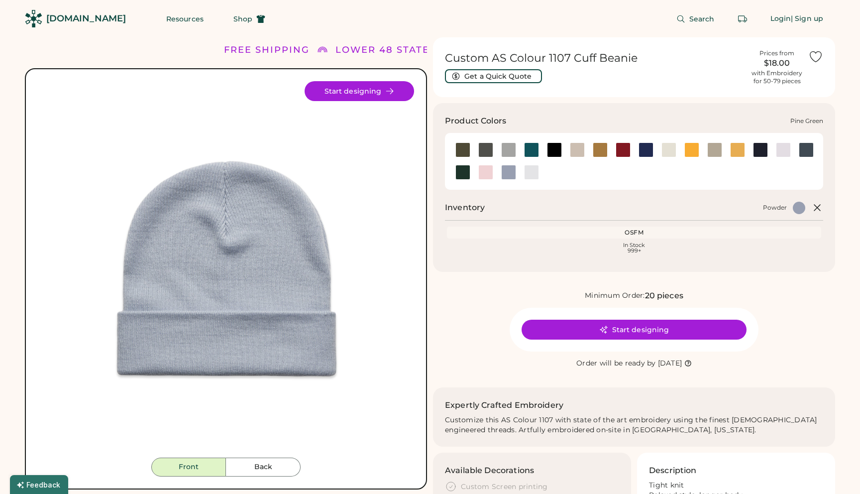
click at [463, 169] on div at bounding box center [462, 172] width 15 height 15
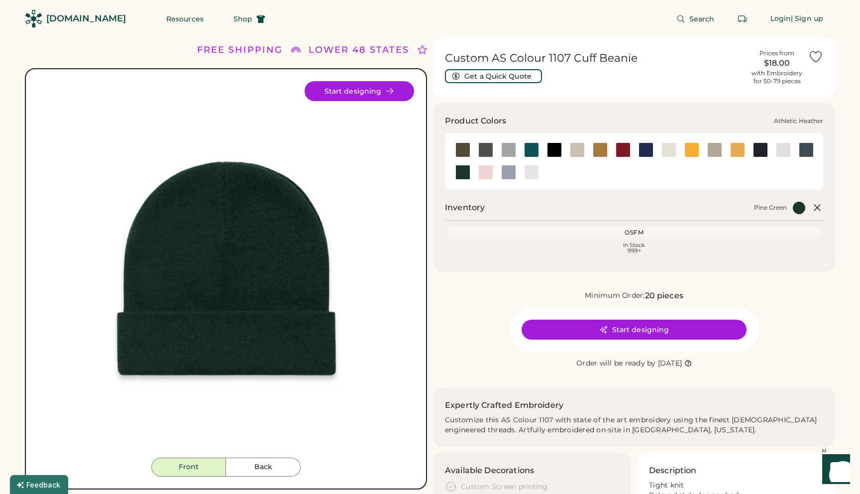
click at [539, 147] on div at bounding box center [530, 149] width 23 height 15
click at [482, 150] on div at bounding box center [485, 149] width 15 height 15
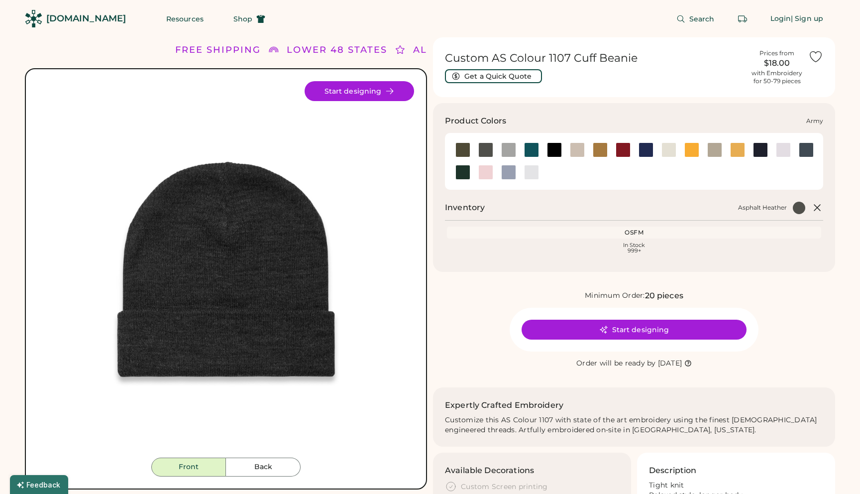
click at [463, 153] on div at bounding box center [462, 149] width 15 height 15
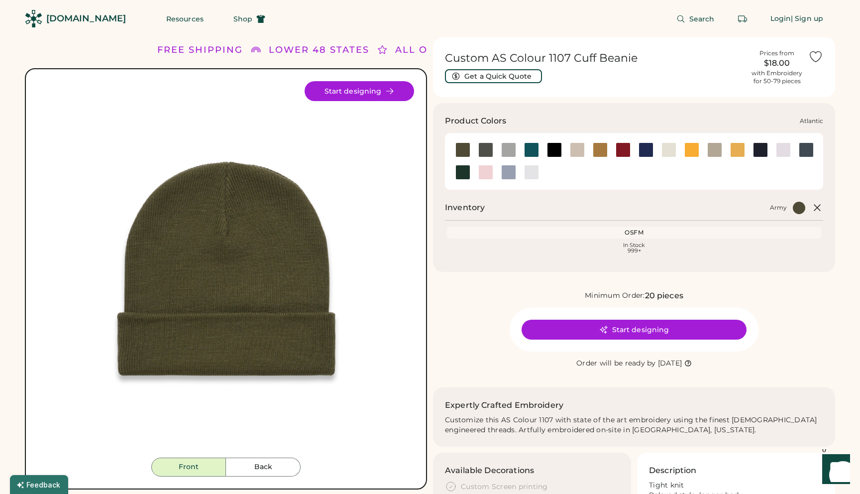
click at [547, 152] on div at bounding box center [554, 149] width 15 height 15
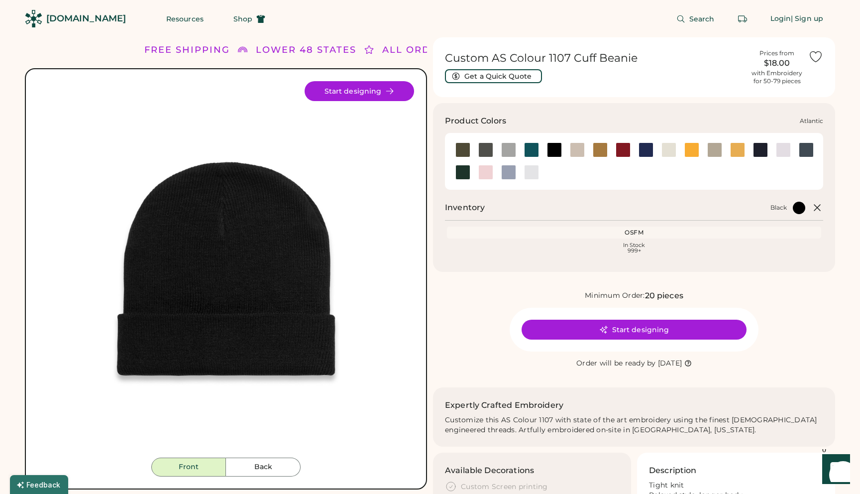
click at [536, 153] on div at bounding box center [531, 149] width 15 height 15
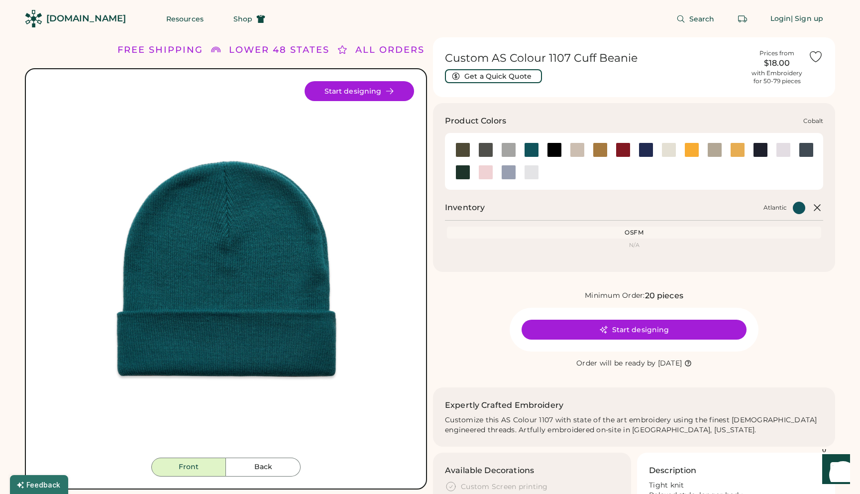
click at [634, 150] on div at bounding box center [645, 149] width 23 height 15
click at [644, 154] on div at bounding box center [645, 149] width 15 height 15
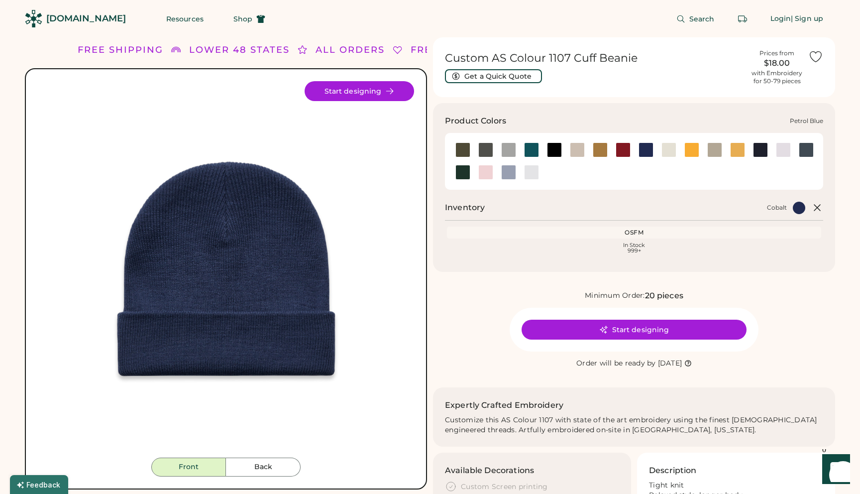
click at [808, 149] on div at bounding box center [806, 149] width 15 height 15
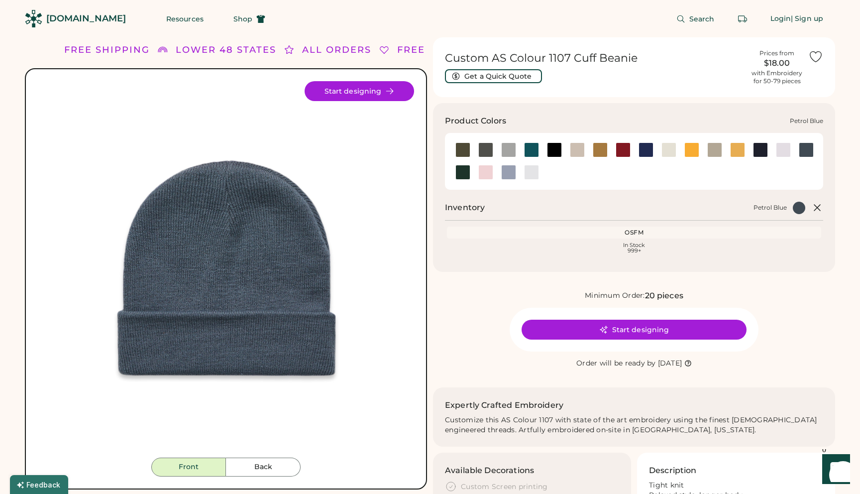
click at [788, 149] on div at bounding box center [783, 149] width 15 height 15
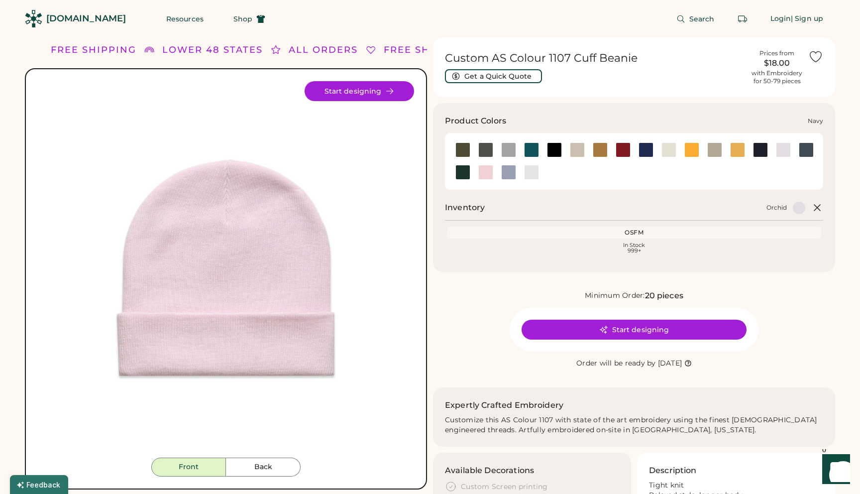
click at [757, 149] on div at bounding box center [760, 149] width 15 height 15
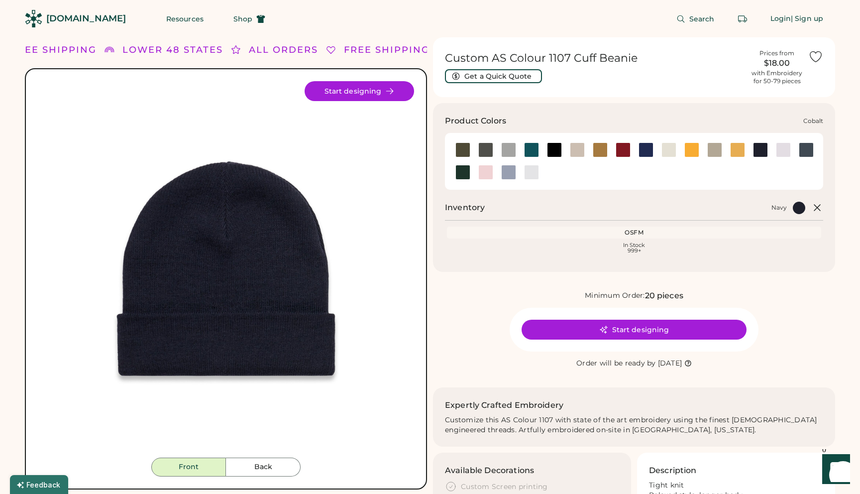
click at [644, 149] on div at bounding box center [645, 149] width 15 height 15
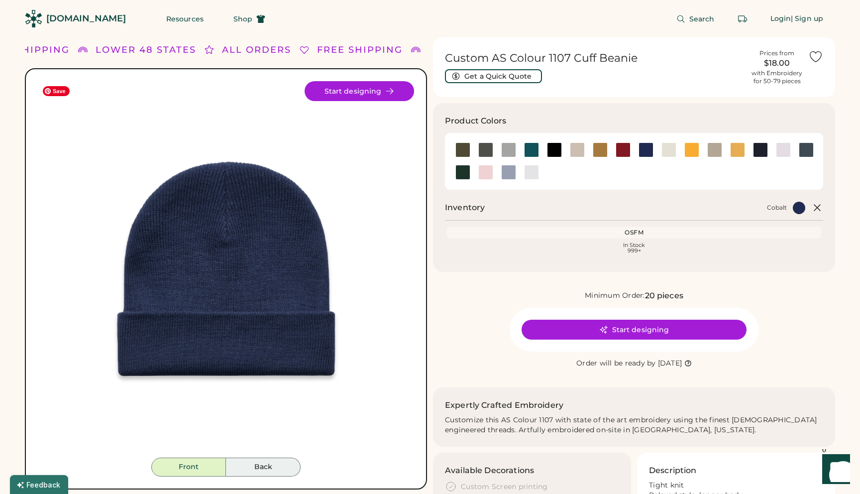
click at [252, 461] on button "Back" at bounding box center [263, 466] width 75 height 19
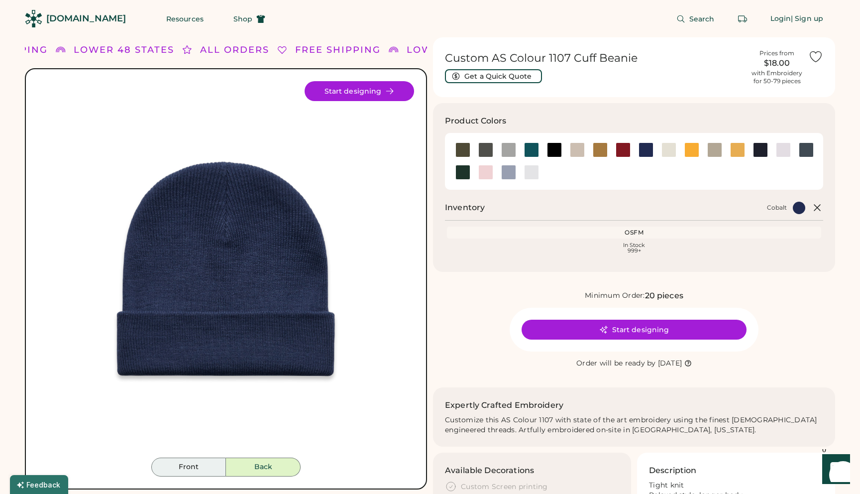
click at [185, 467] on button "Front" at bounding box center [188, 466] width 75 height 19
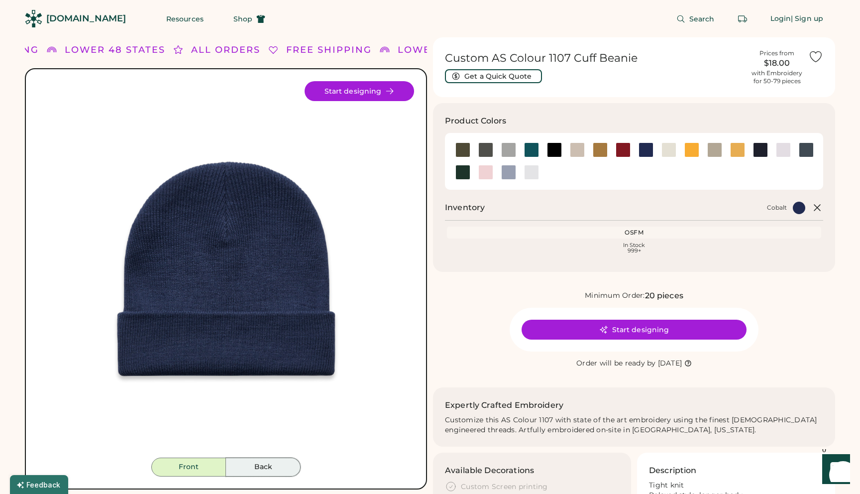
click at [245, 464] on button "Back" at bounding box center [263, 466] width 75 height 19
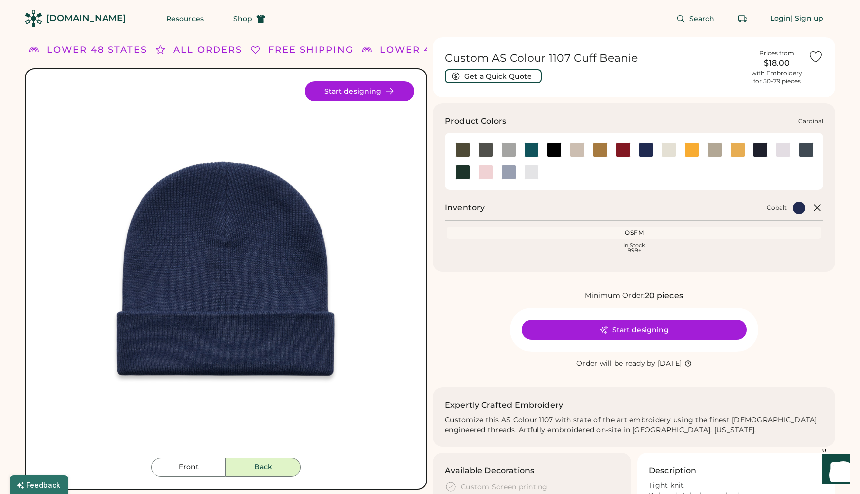
click at [511, 176] on div at bounding box center [508, 172] width 15 height 15
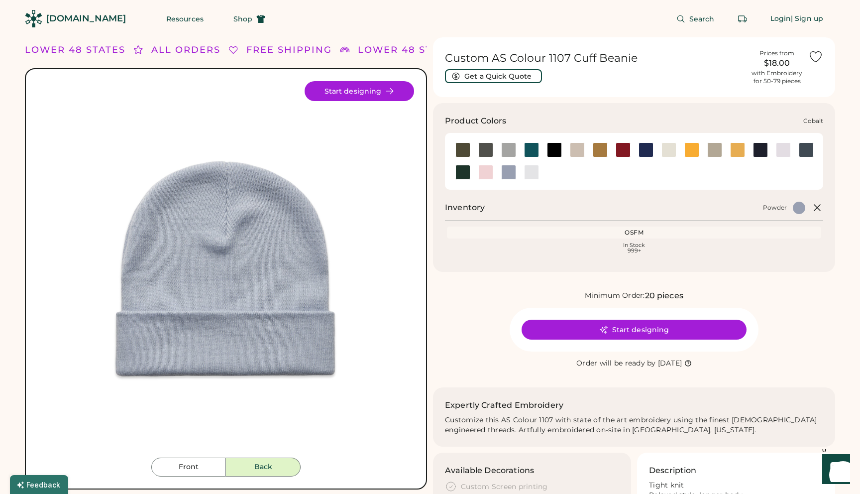
click at [642, 154] on div at bounding box center [645, 149] width 15 height 15
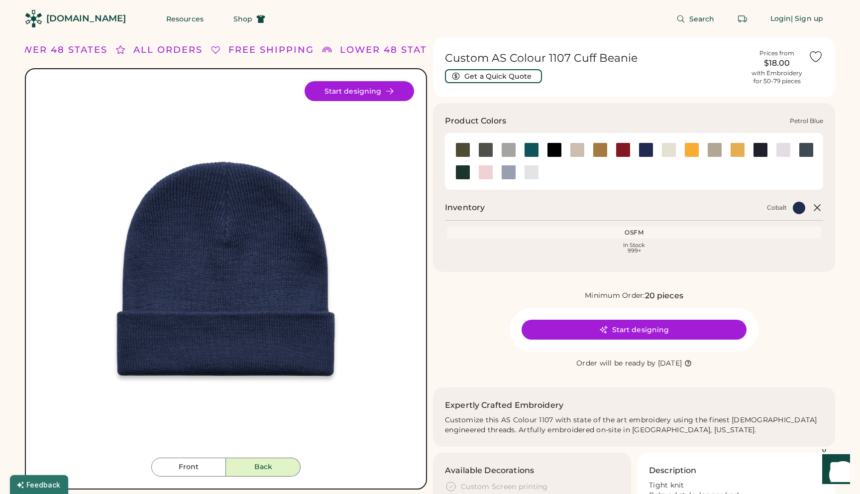
click at [803, 153] on div at bounding box center [806, 149] width 15 height 15
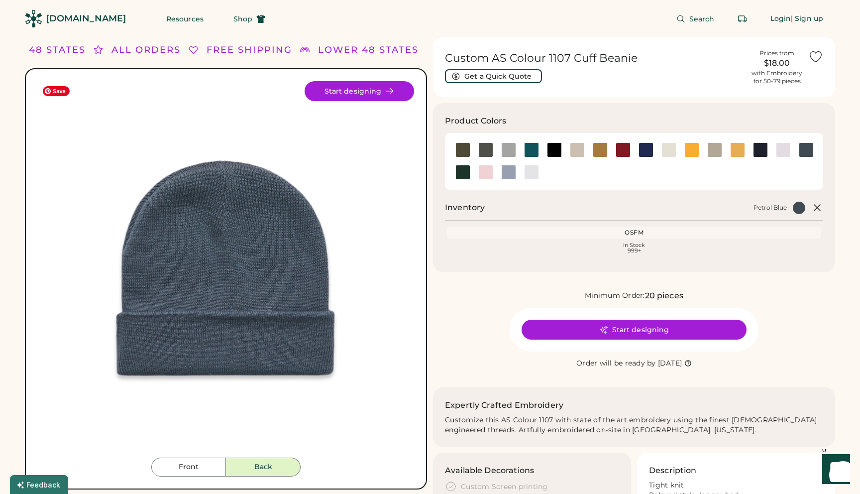
click at [235, 476] on div "Front Back Start designing" at bounding box center [226, 278] width 402 height 421
click at [186, 475] on button "Front" at bounding box center [188, 466] width 75 height 19
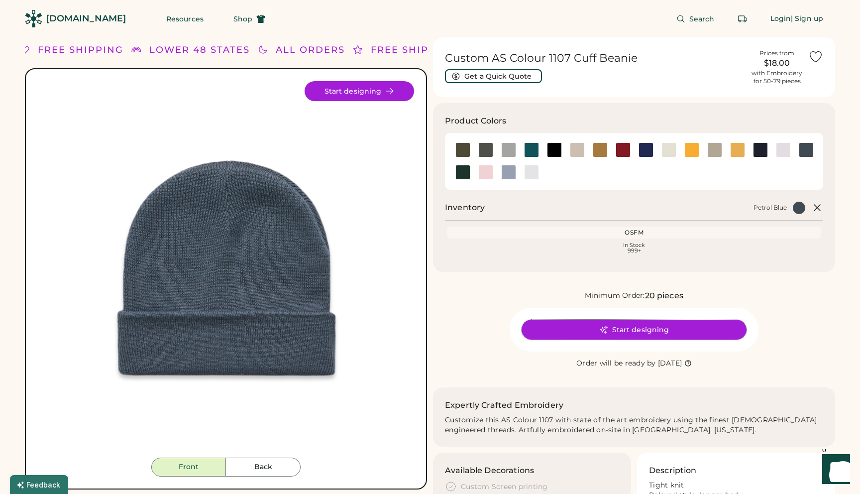
click at [644, 325] on button "Start designing" at bounding box center [633, 329] width 225 height 20
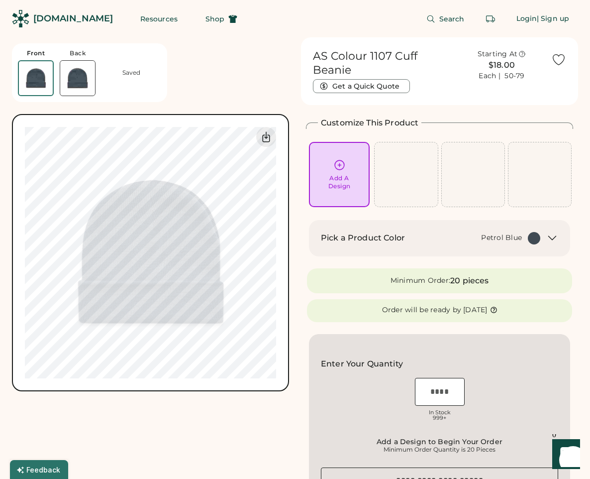
click at [332, 189] on div "Add A Design" at bounding box center [339, 182] width 22 height 16
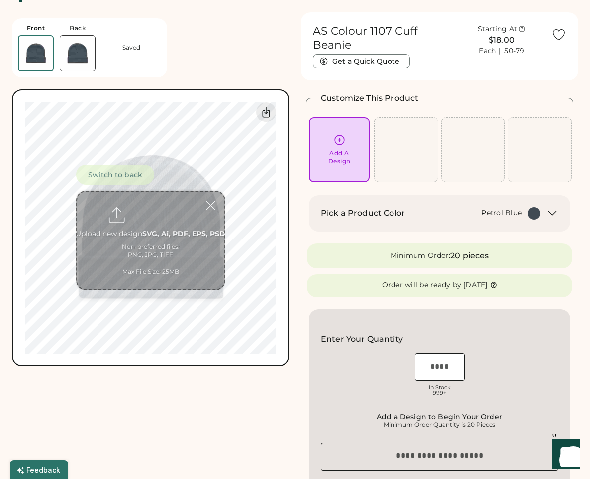
scroll to position [37, 0]
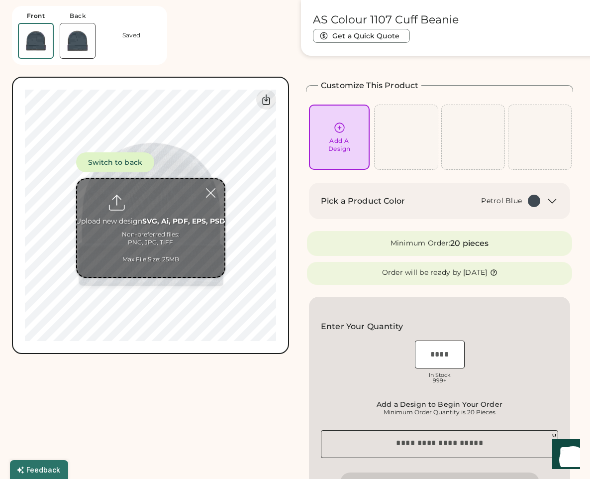
click at [148, 247] on input "file" at bounding box center [150, 228] width 147 height 98
type input "**********"
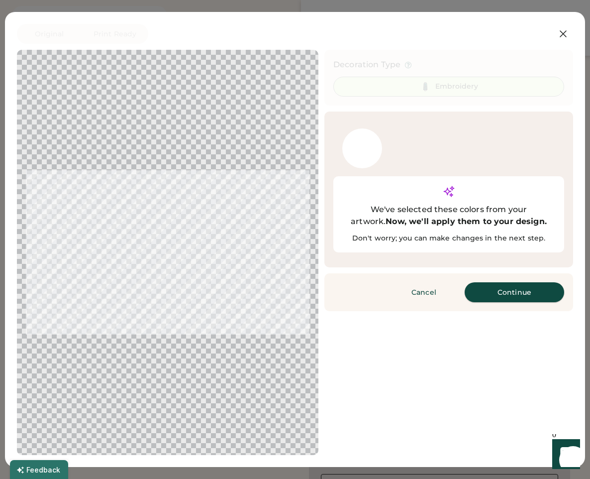
click at [498, 282] on button "Continue" at bounding box center [515, 292] width 100 height 20
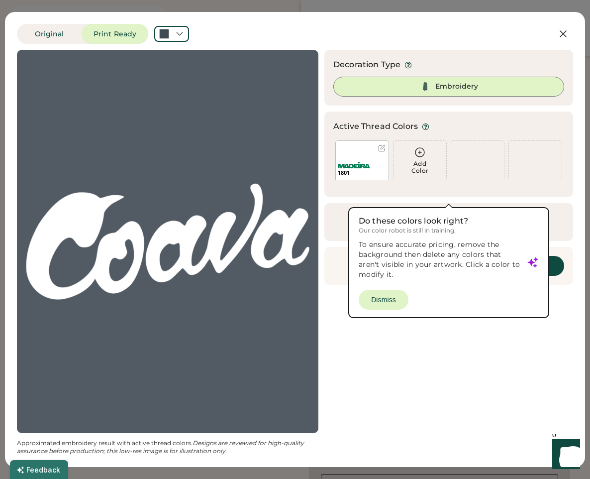
click at [369, 196] on div "Active Thread Colors Add Color 1801 Add Color We've selected these colors from …" at bounding box center [448, 154] width 249 height 86
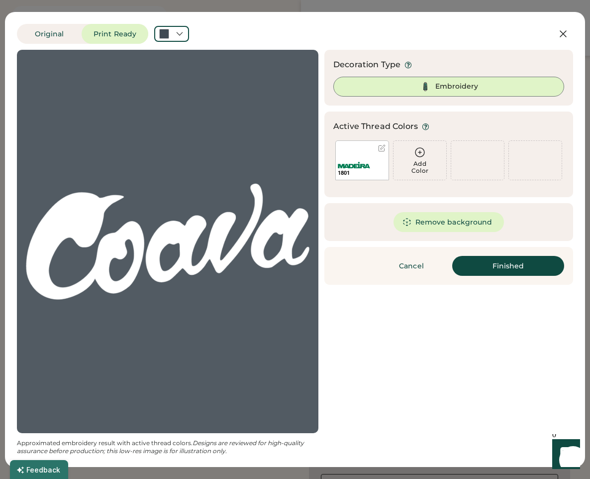
scroll to position [0, 0]
click at [444, 227] on button "Remove background" at bounding box center [449, 222] width 111 height 20
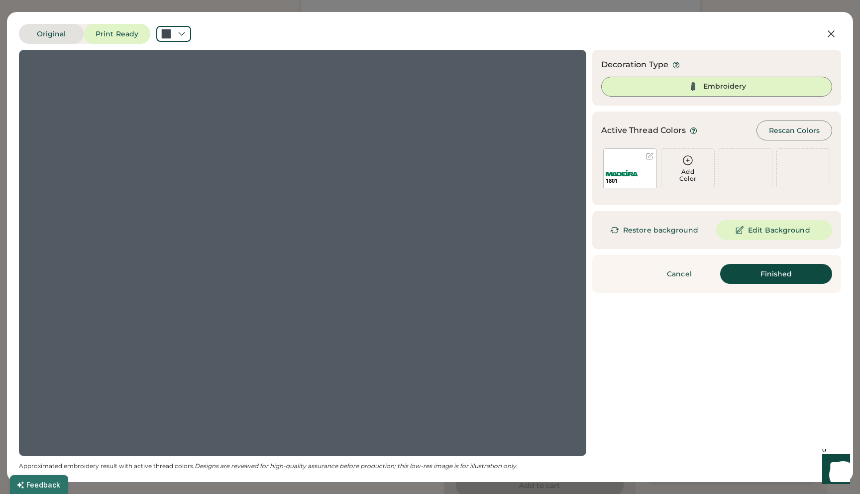
click at [59, 37] on button "Original" at bounding box center [51, 34] width 65 height 20
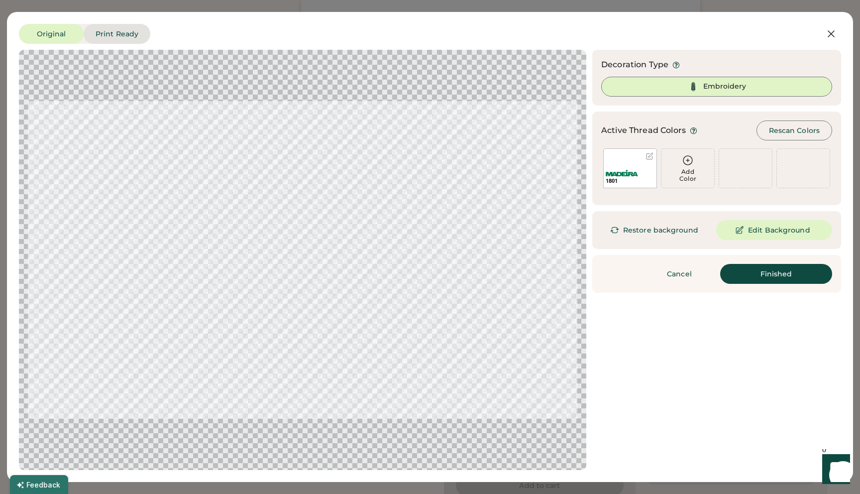
click at [125, 37] on button "Print Ready" at bounding box center [117, 34] width 67 height 20
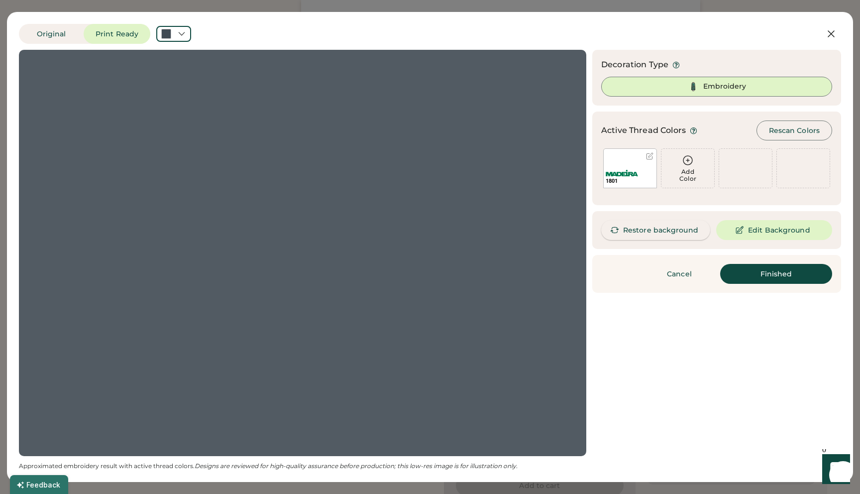
click at [634, 230] on button "Restore background" at bounding box center [655, 230] width 109 height 20
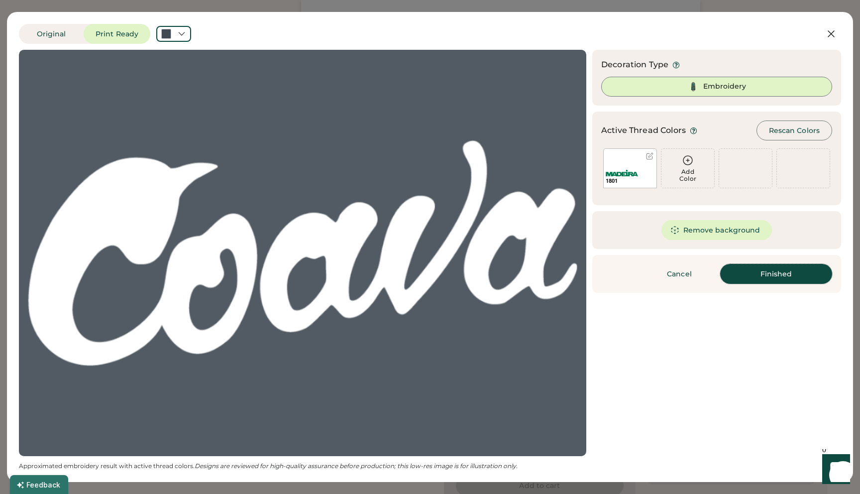
click at [771, 271] on button "Finished" at bounding box center [776, 274] width 112 height 20
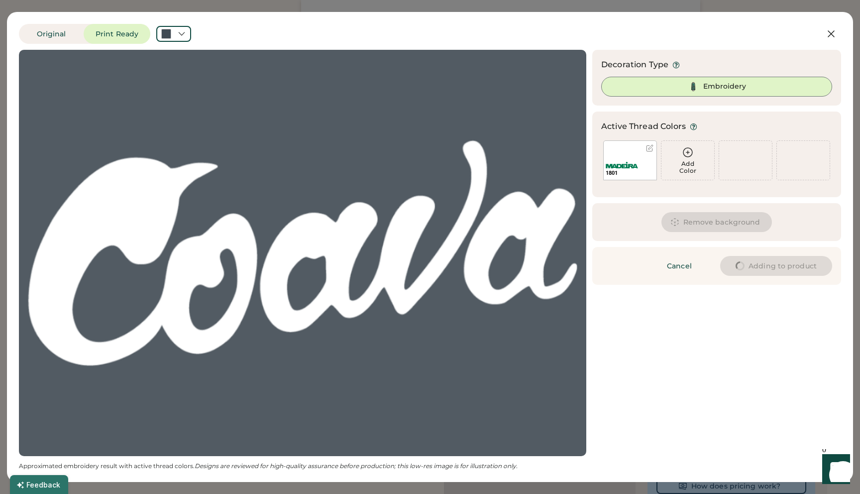
type input "****"
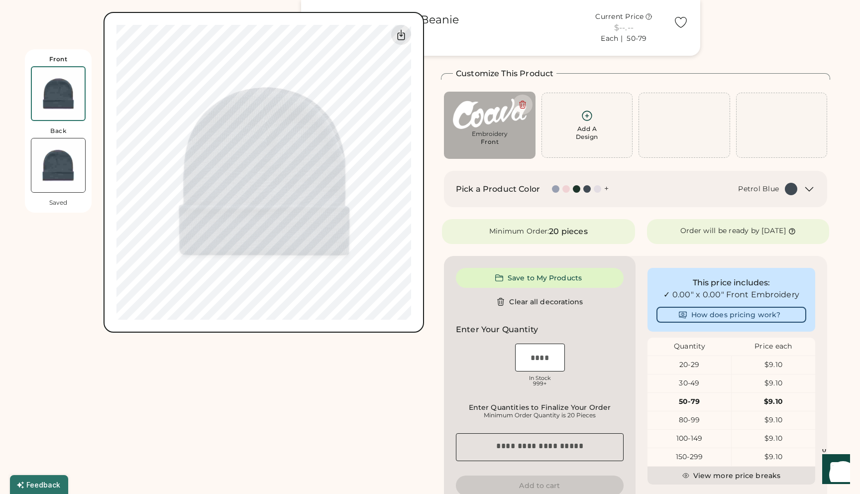
type input "****"
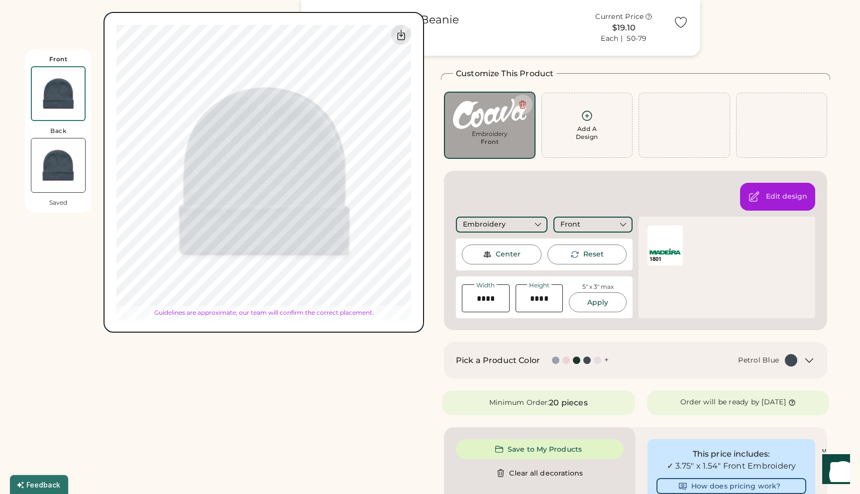
type input "****"
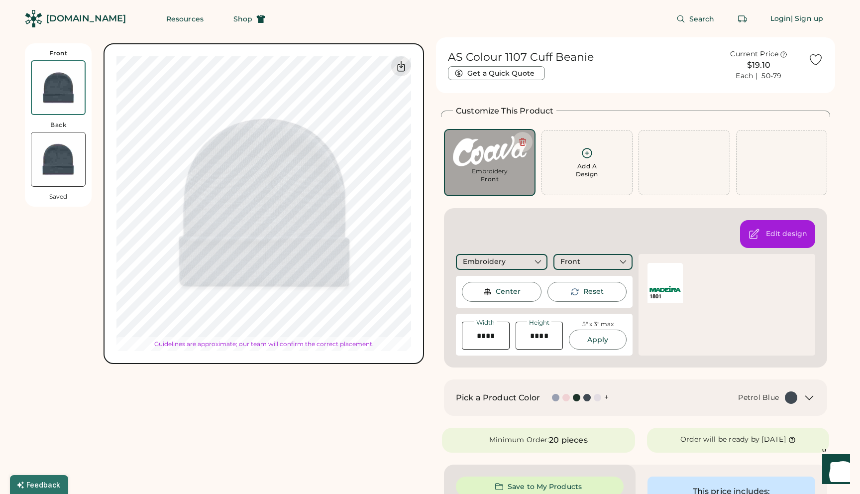
type input "****"
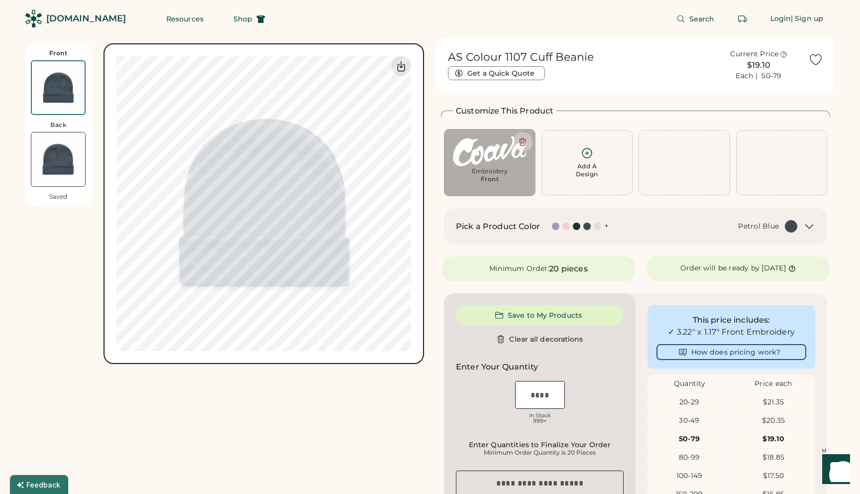
type input "****"
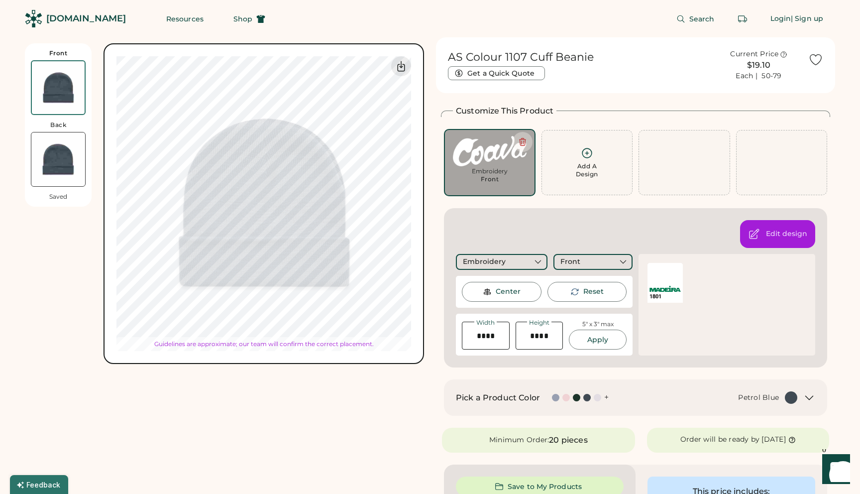
type input "****"
click at [521, 139] on icon at bounding box center [522, 141] width 6 height 7
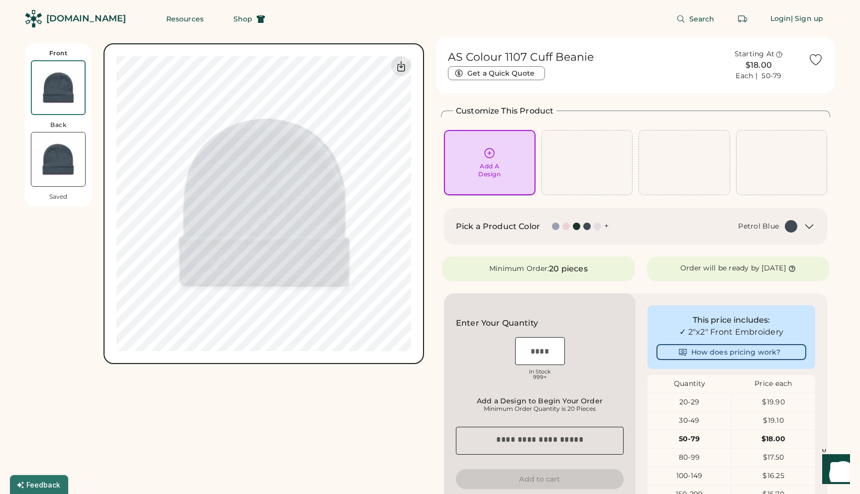
click at [485, 158] on icon at bounding box center [489, 153] width 12 height 12
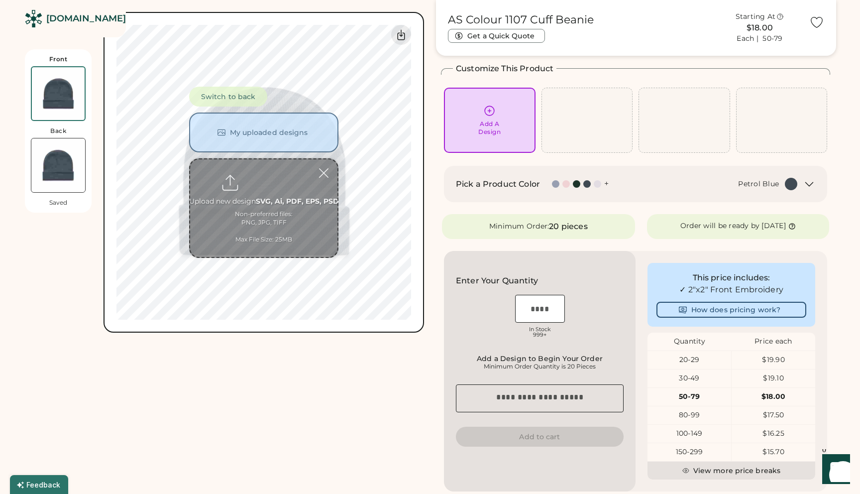
scroll to position [43, 0]
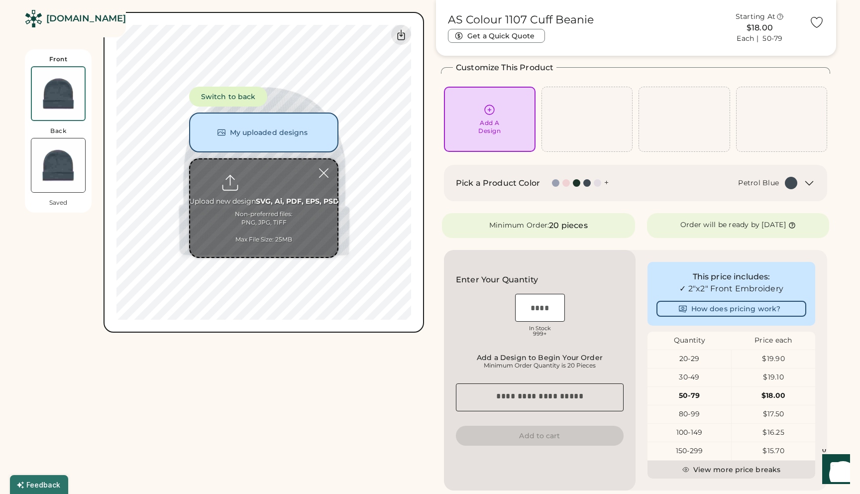
click at [271, 180] on input "file" at bounding box center [263, 208] width 147 height 98
type input "**********"
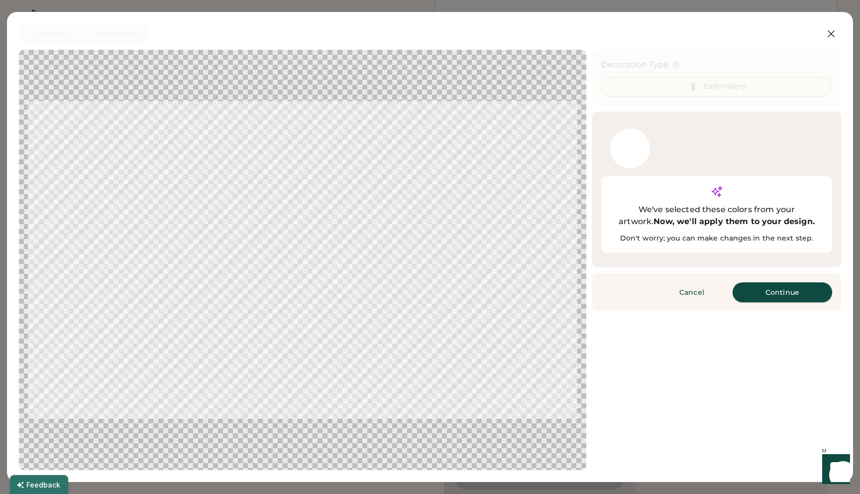
click at [763, 282] on button "Continue" at bounding box center [782, 292] width 100 height 20
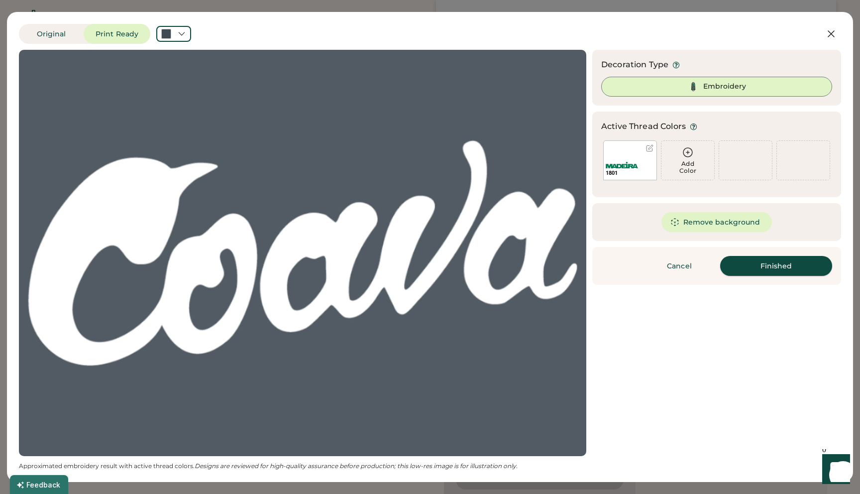
click at [755, 267] on button "Finished" at bounding box center [776, 266] width 112 height 20
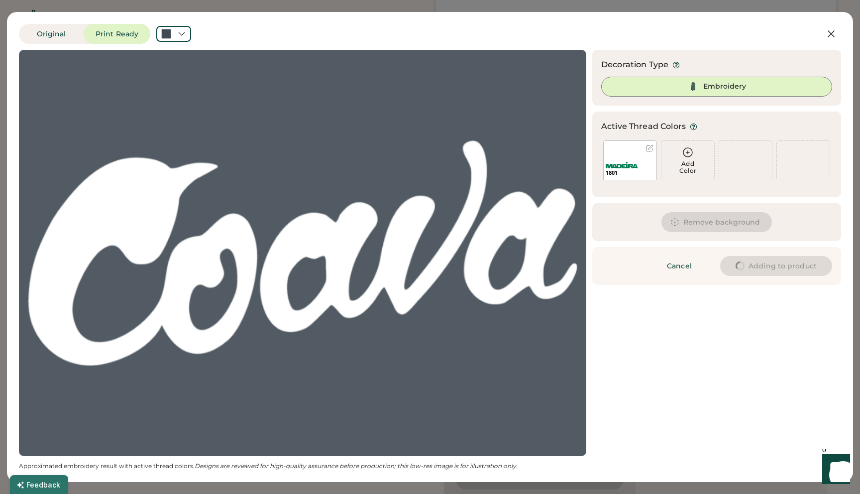
type input "****"
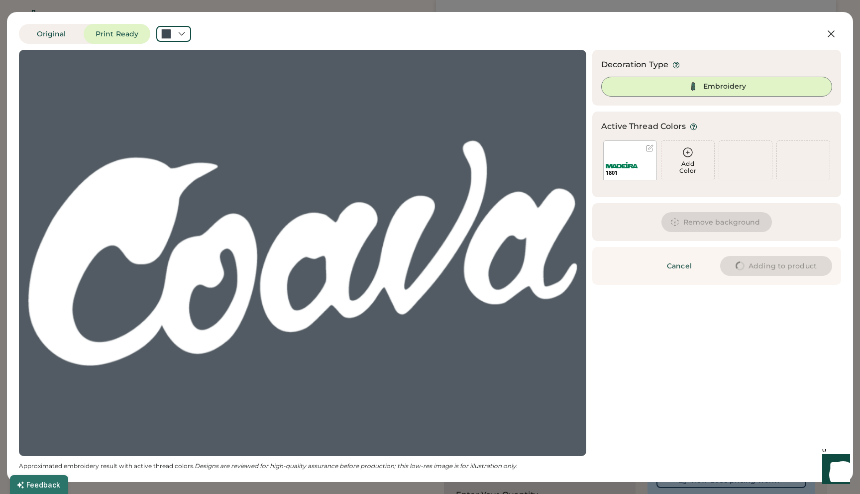
type input "****"
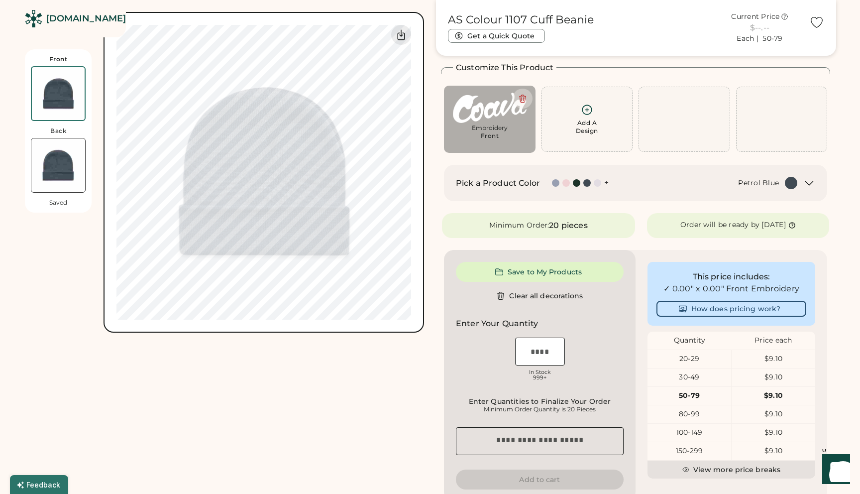
type input "****"
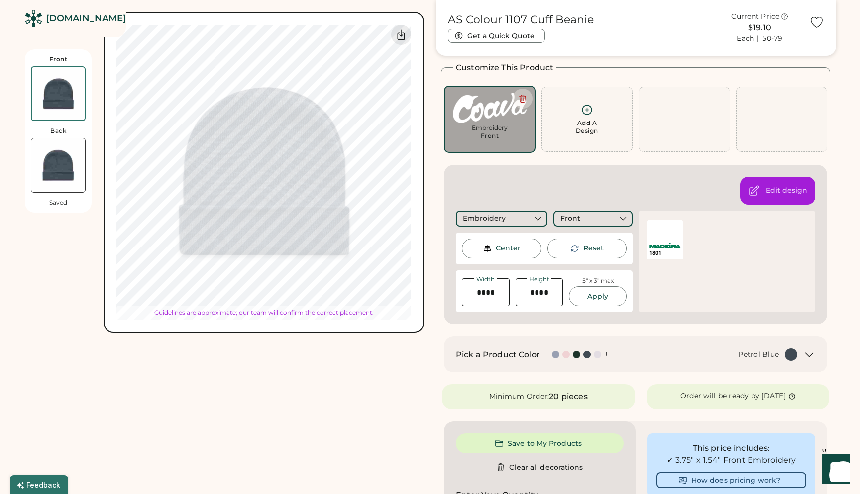
type input "****"
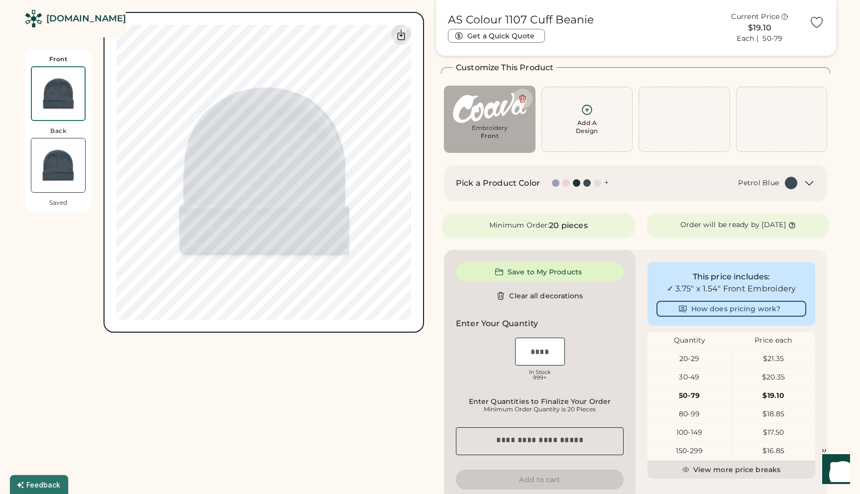
type input "****"
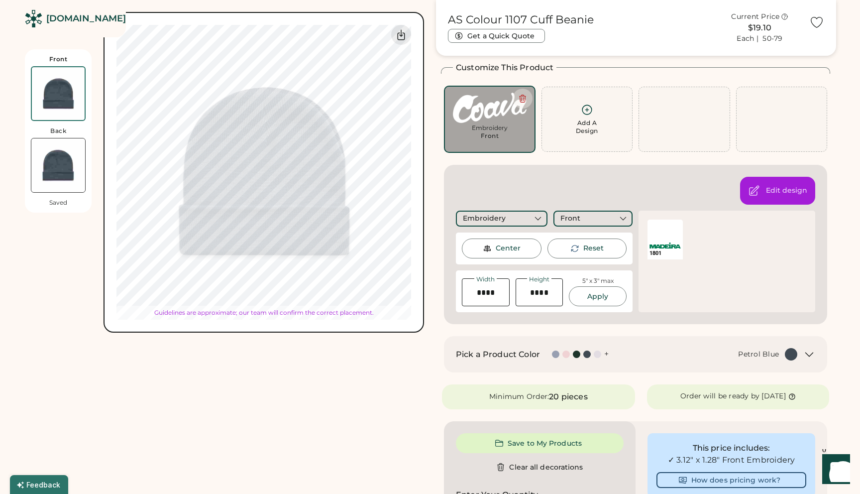
type input "****"
click at [358, 410] on div "Front Back Saved Switch to back My uploaded designs Upload new design SVG, Ai, …" at bounding box center [224, 423] width 399 height 859
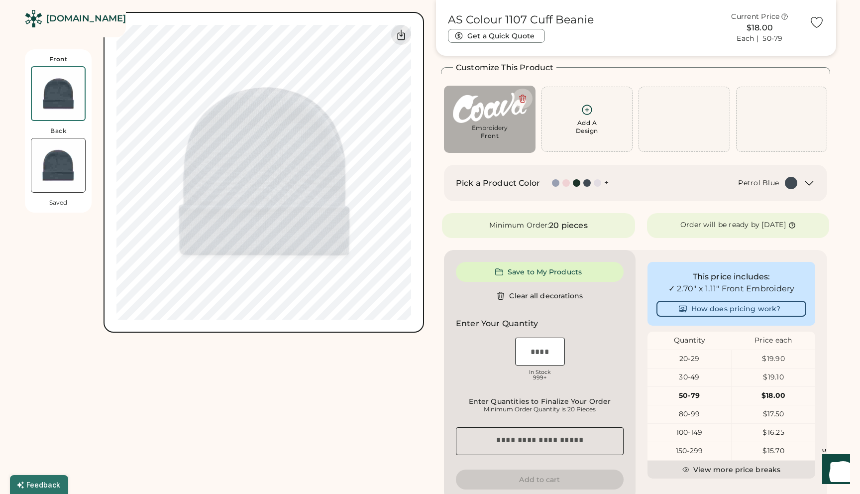
type input "****"
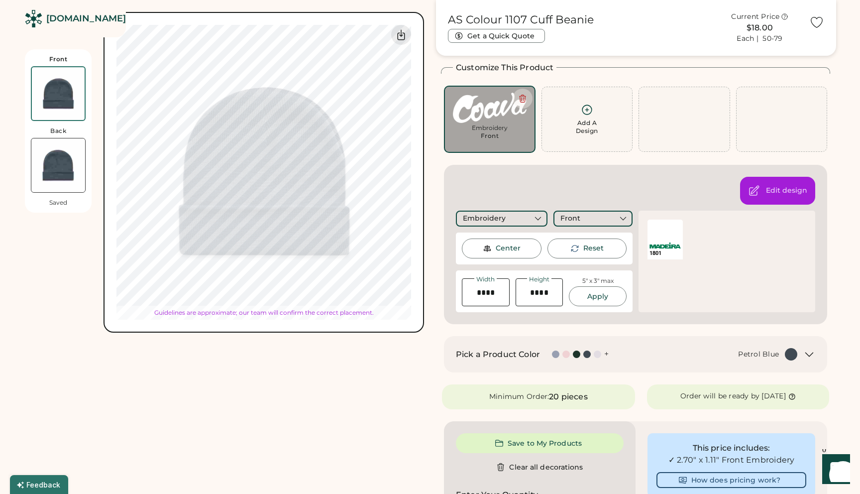
type input "****"
click at [355, 411] on div "Front Back Saved Switch to back My uploaded designs Upload new design SVG, Ai, …" at bounding box center [224, 423] width 399 height 859
click at [328, 358] on div "Front Back Saved Switch to back My uploaded designs Upload new design SVG, Ai, …" at bounding box center [224, 423] width 399 height 859
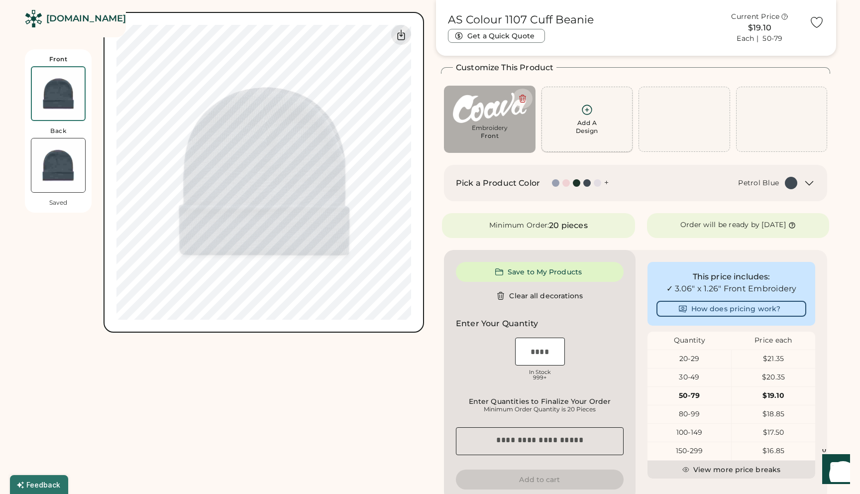
click at [573, 137] on div "Add A Design" at bounding box center [587, 119] width 92 height 65
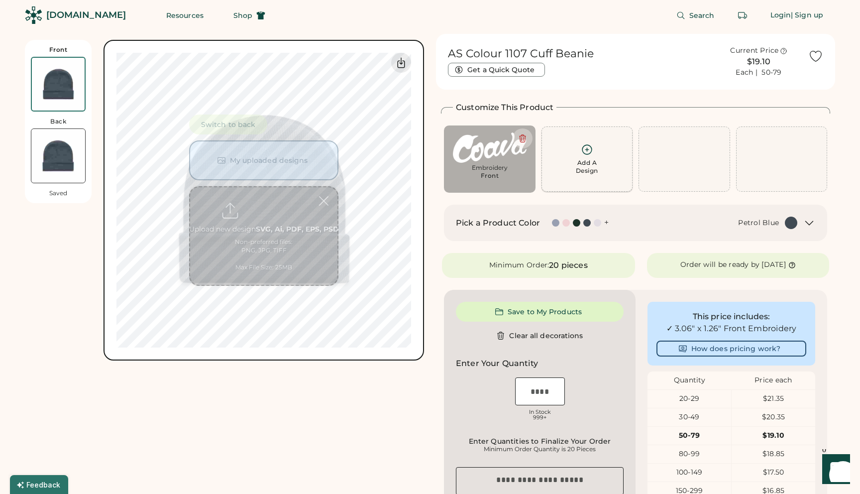
scroll to position [0, 0]
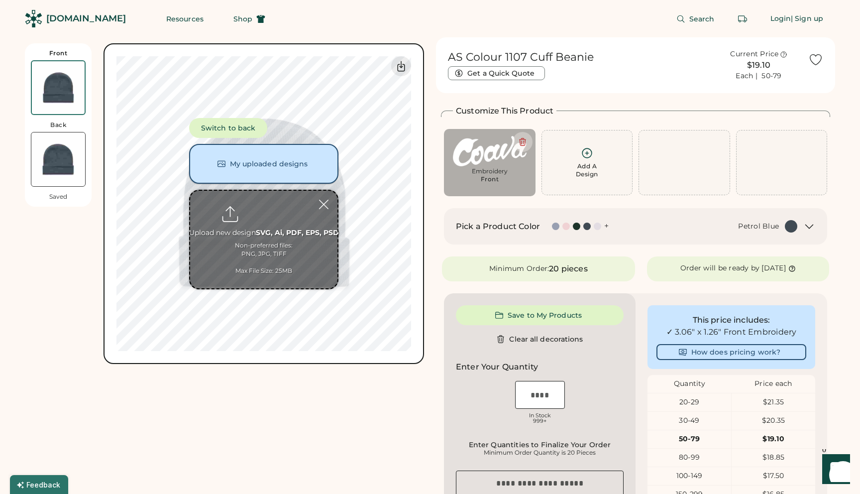
click at [263, 165] on button "My uploaded designs" at bounding box center [263, 164] width 149 height 40
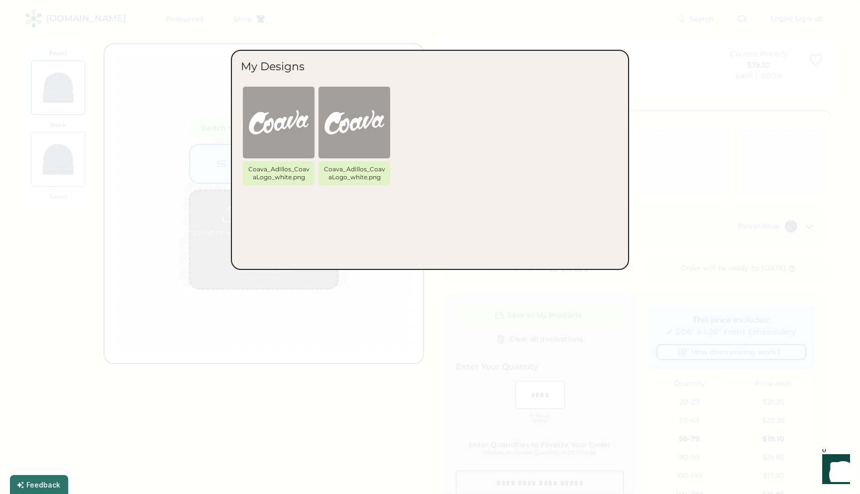
click at [402, 420] on div at bounding box center [430, 247] width 860 height 494
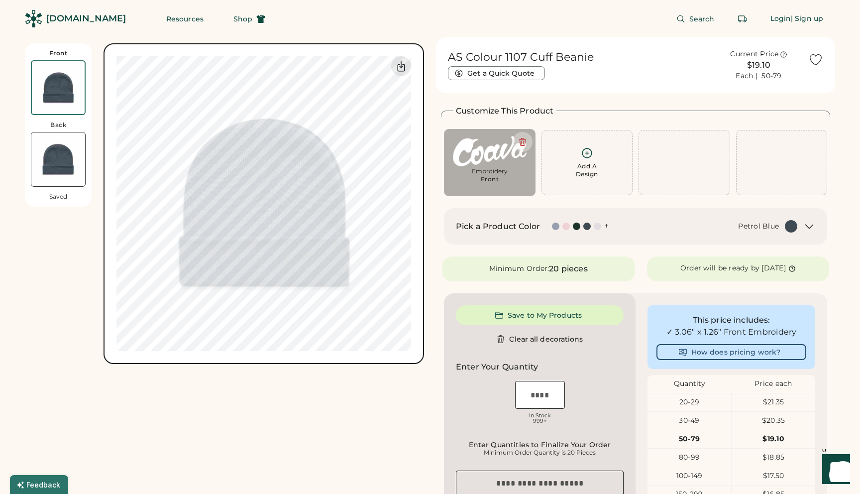
click at [561, 165] on div "Add A Design" at bounding box center [587, 162] width 79 height 31
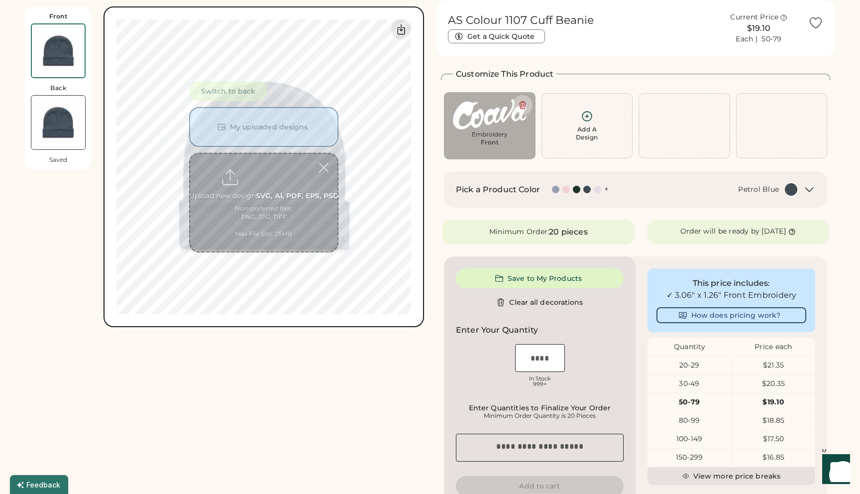
scroll to position [43, 0]
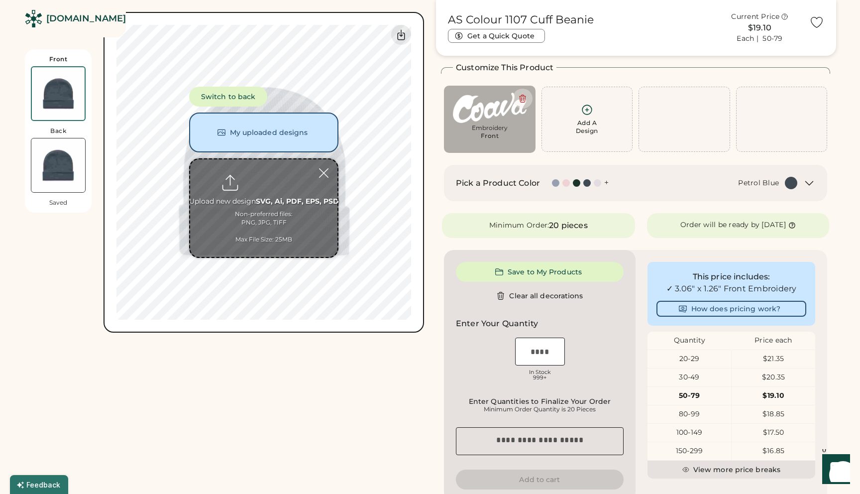
click at [268, 174] on input "file" at bounding box center [263, 208] width 147 height 98
type input "**********"
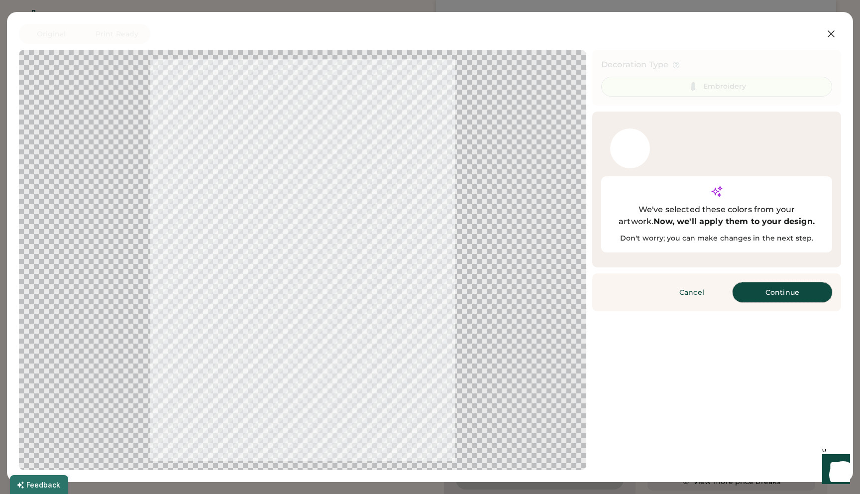
click at [779, 282] on button "Continue" at bounding box center [782, 292] width 100 height 20
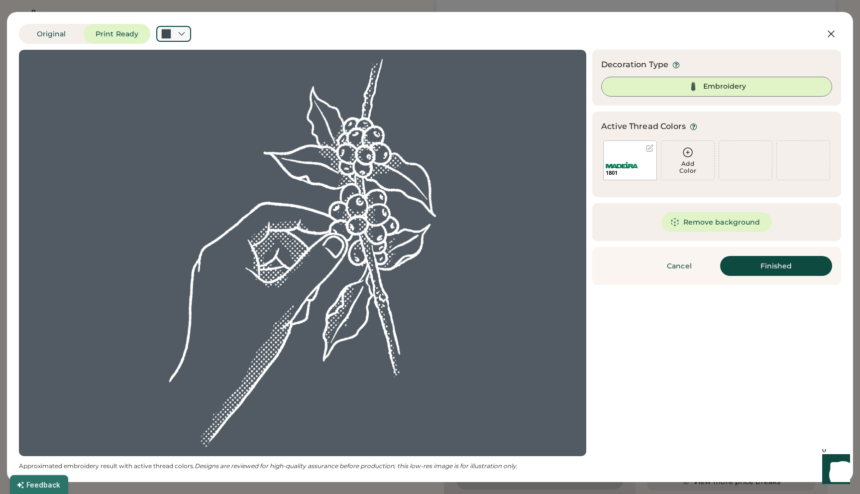
click at [181, 30] on icon at bounding box center [181, 33] width 9 height 9
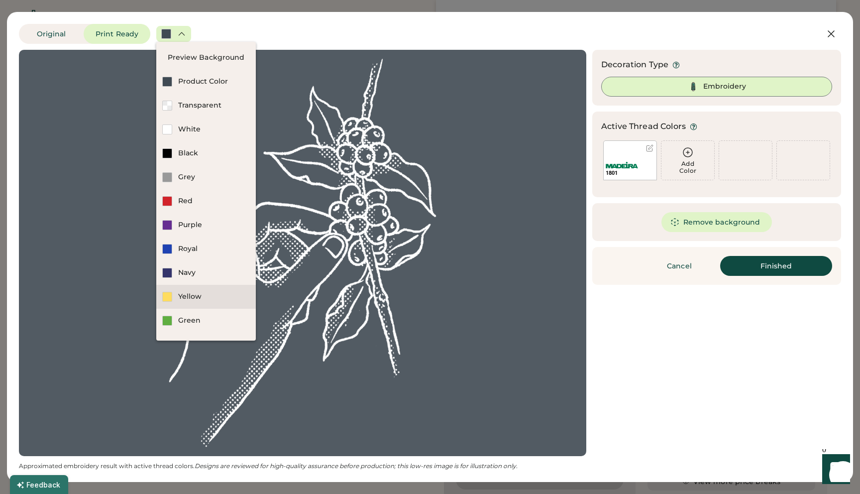
scroll to position [20, 0]
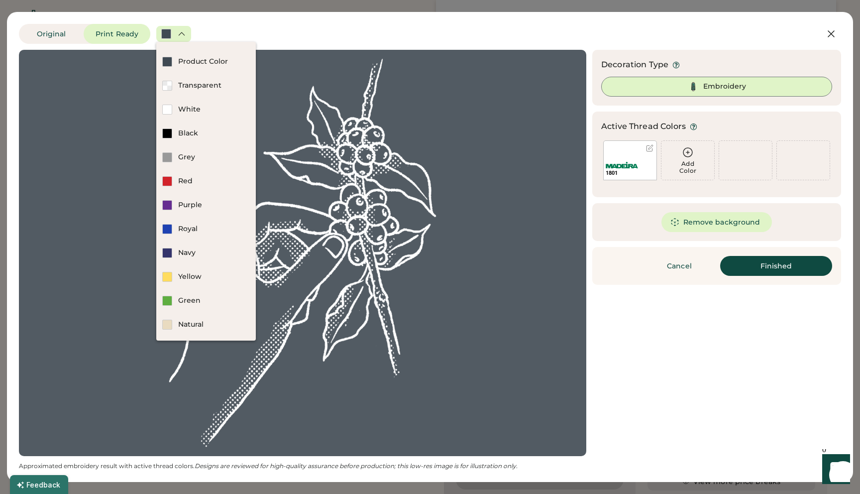
click at [742, 400] on div "Updating Image Approximated embroidery result with active thread colors. Design…" at bounding box center [430, 260] width 822 height 420
click at [769, 265] on button "Finished" at bounding box center [776, 266] width 112 height 20
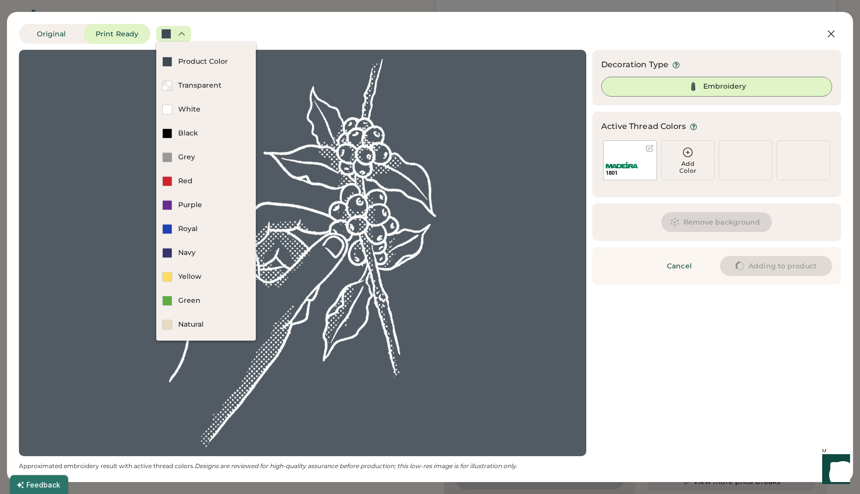
type input "****"
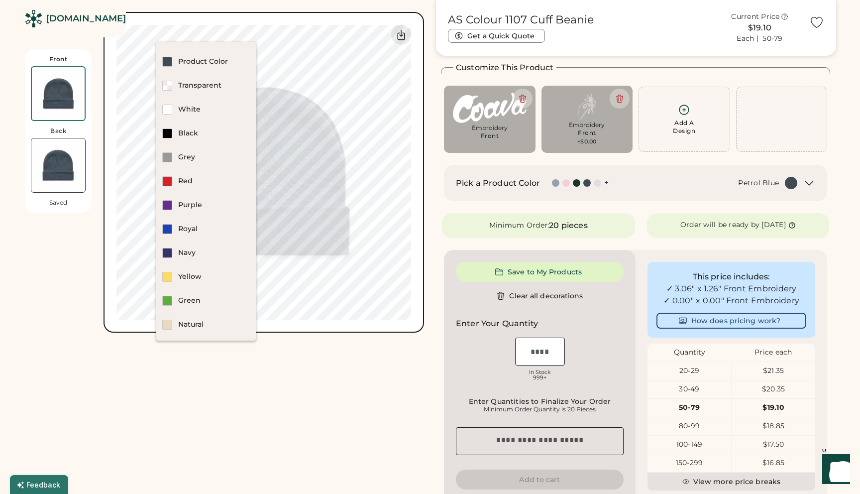
type input "****"
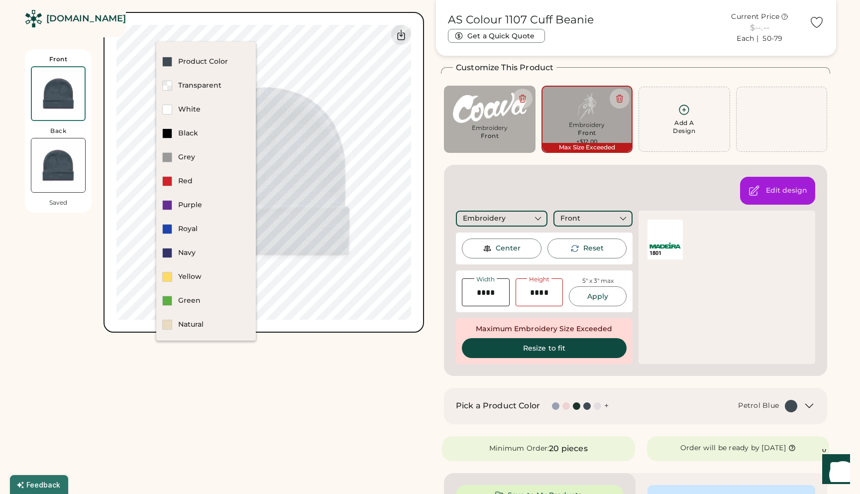
click at [307, 383] on div "Front Back Saved Switch to back My uploaded designs Upload new design SVG, Ai, …" at bounding box center [224, 450] width 399 height 912
type input "****"
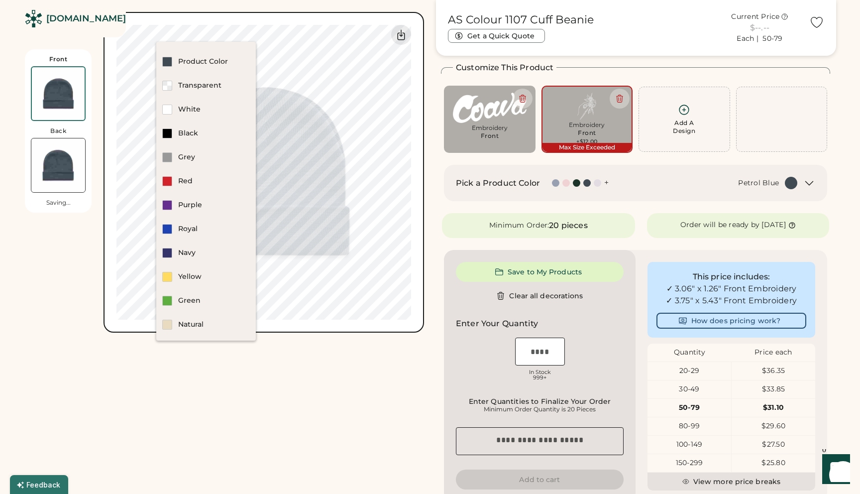
click at [367, 405] on div "Front Back Saving... Switch to back My uploaded designs Upload new design SVG, …" at bounding box center [224, 338] width 399 height 689
click at [204, 56] on div "Product Color" at bounding box center [206, 62] width 100 height 24
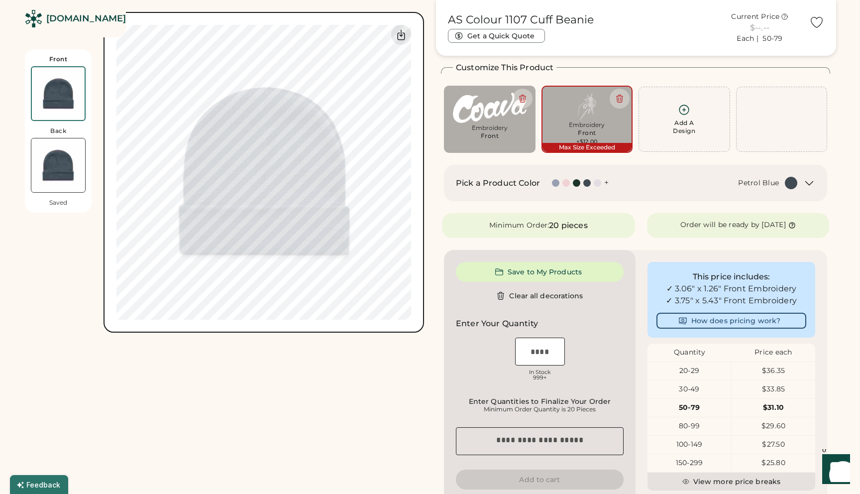
type input "****"
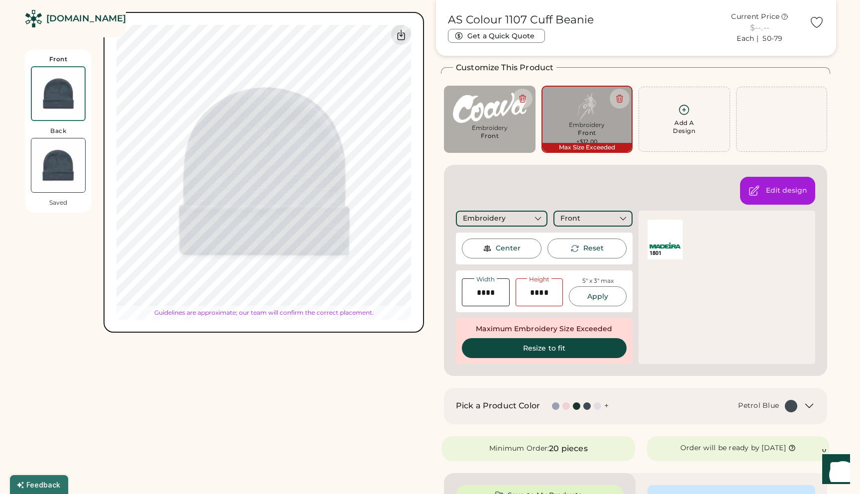
type input "****"
click at [487, 174] on div "Edit design Embroidery Front Center Reset Width Height 5" x 3" max Apply Maximu…" at bounding box center [635, 270] width 383 height 211
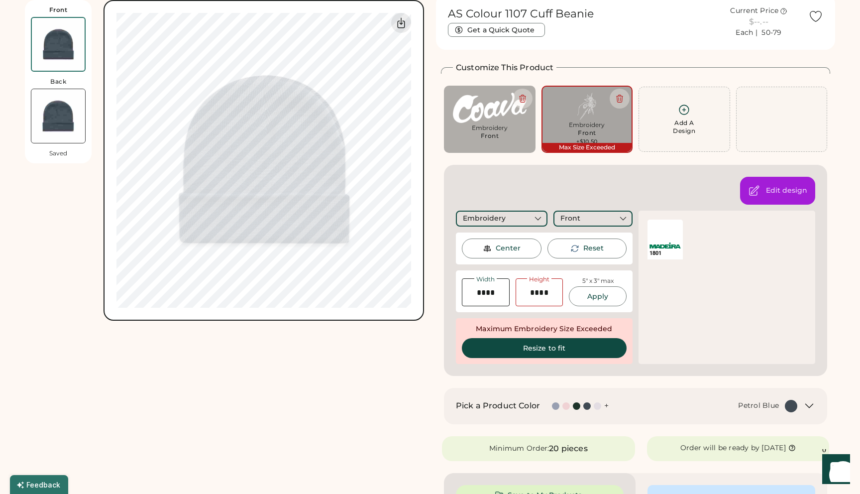
scroll to position [0, 0]
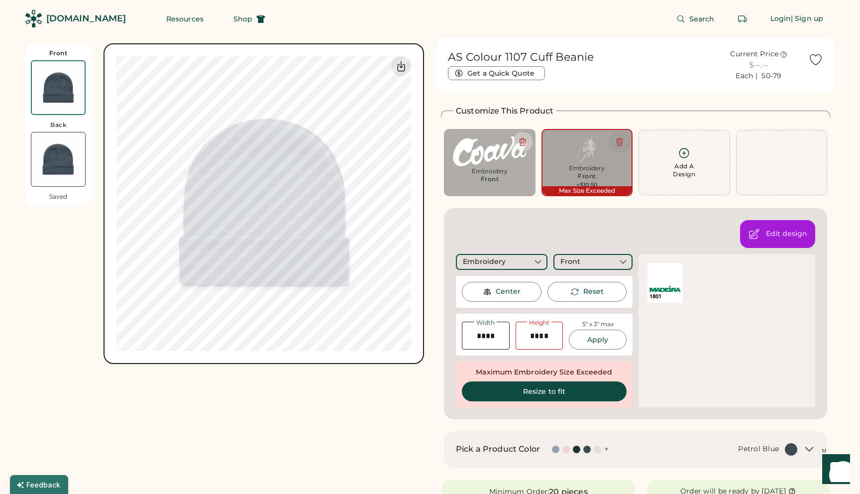
click at [616, 138] on icon at bounding box center [619, 141] width 9 height 9
type input "****"
